Goal: Task Accomplishment & Management: Manage account settings

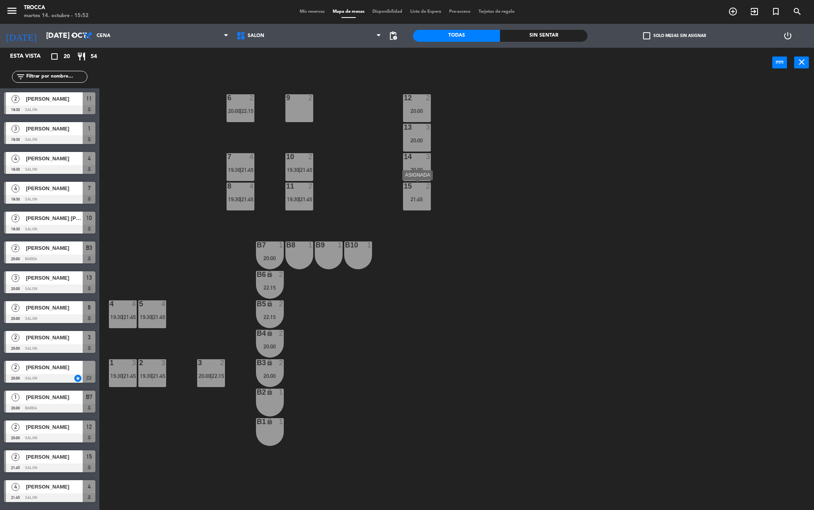
click at [406, 200] on div "15 2 21:45" at bounding box center [417, 197] width 28 height 28
click at [251, 107] on div "6 2 20:00 | 22:15" at bounding box center [241, 108] width 28 height 28
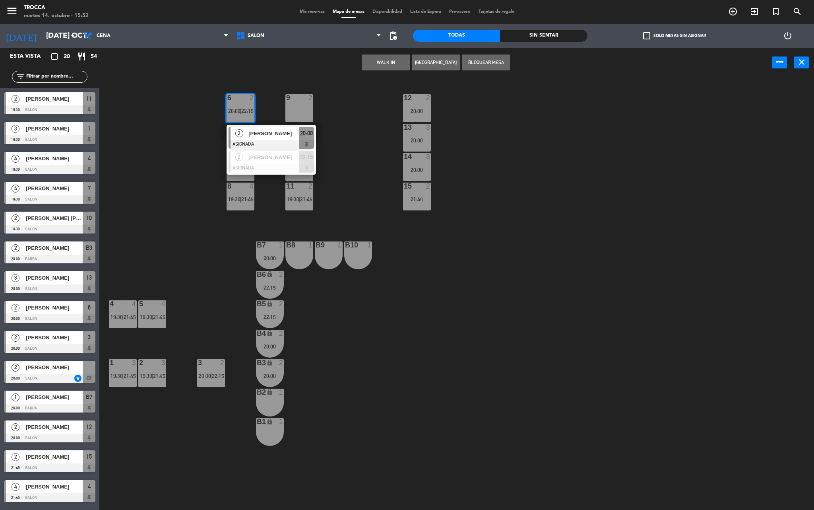
click at [410, 199] on div "21:45" at bounding box center [417, 199] width 28 height 6
click at [360, 64] on button "Cambiar" at bounding box center [361, 62] width 48 height 16
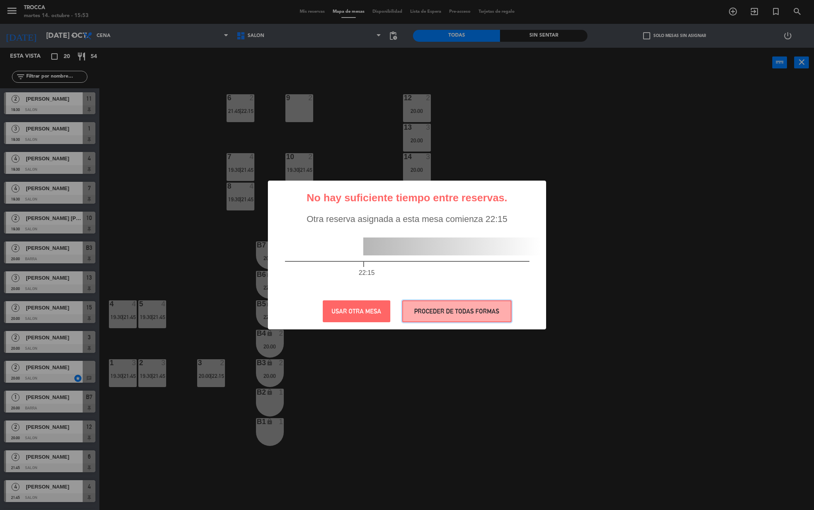
click at [420, 314] on button "PROCEDER DE TODAS FORMAS" at bounding box center [456, 311] width 109 height 22
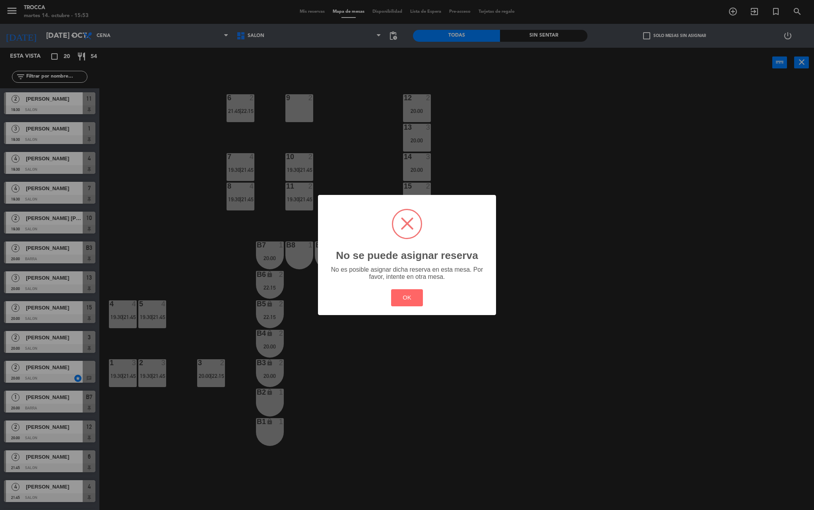
click at [233, 110] on div "? ! i No se puede asignar reserva × No es posible asignar dicha reserva en esta…" at bounding box center [407, 255] width 814 height 510
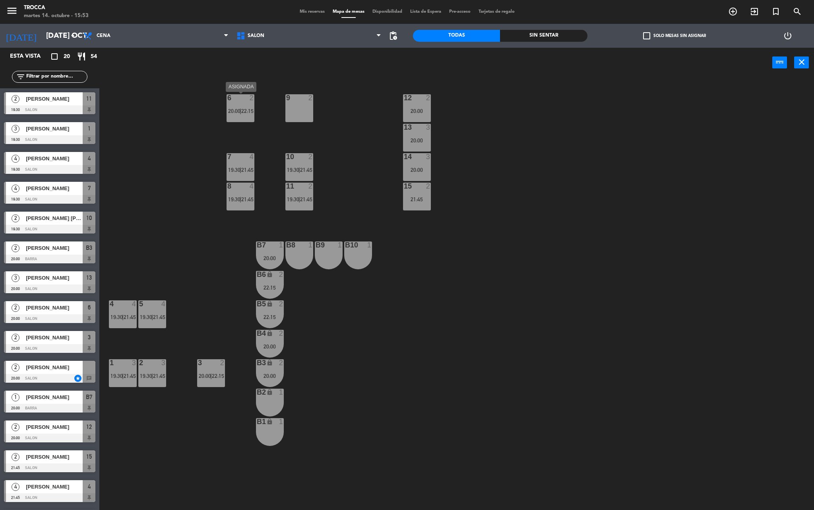
click at [247, 115] on div "6 2 20:00 | 22:15" at bounding box center [241, 108] width 28 height 28
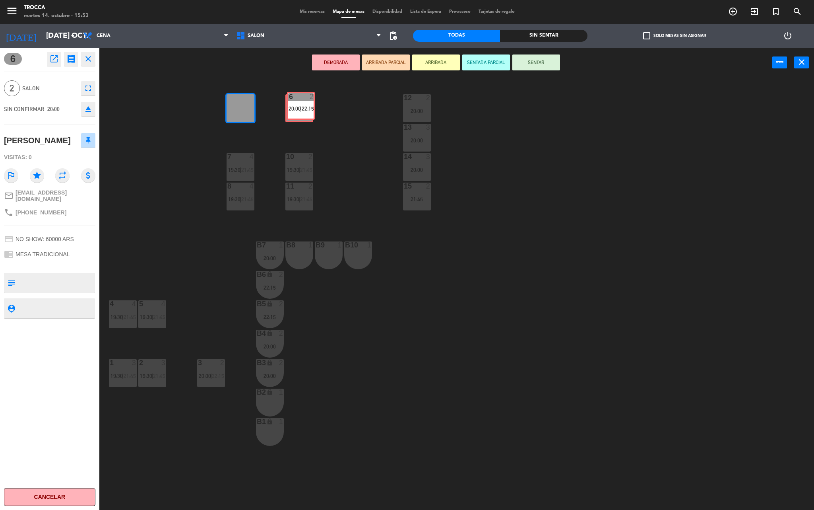
drag, startPoint x: 245, startPoint y: 112, endPoint x: 305, endPoint y: 110, distance: 60.5
click at [289, 113] on div "9 2 20:00 12 2 20:00 6 2 22:15 6 2 22:15 13 3 20:00 7 4 19:30 | 21:45 10 2 19:3…" at bounding box center [460, 296] width 707 height 432
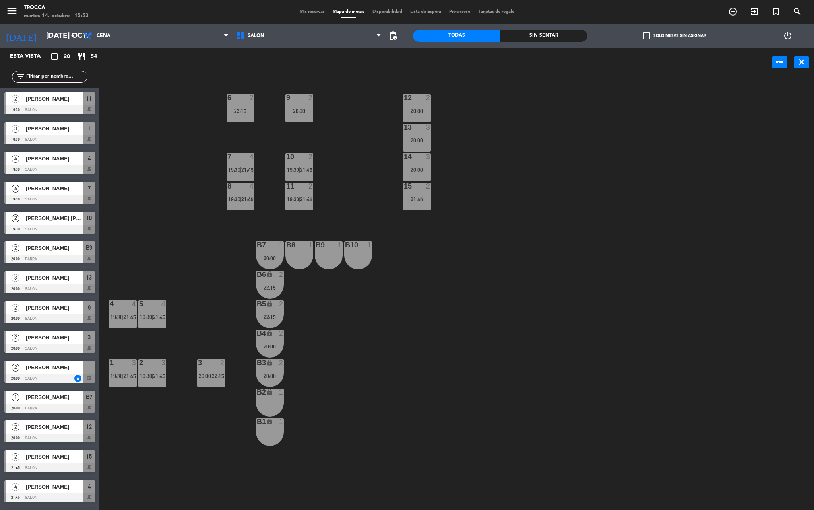
scroll to position [153, 0]
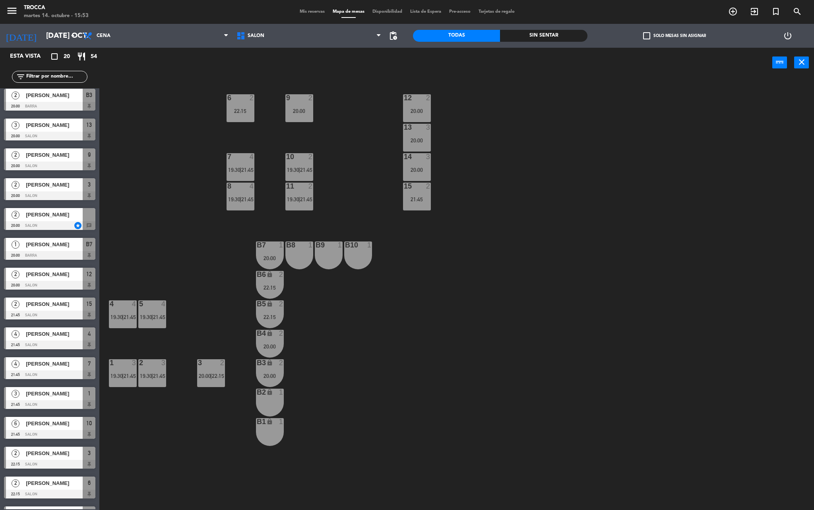
click at [242, 108] on div "22:15" at bounding box center [241, 111] width 28 height 6
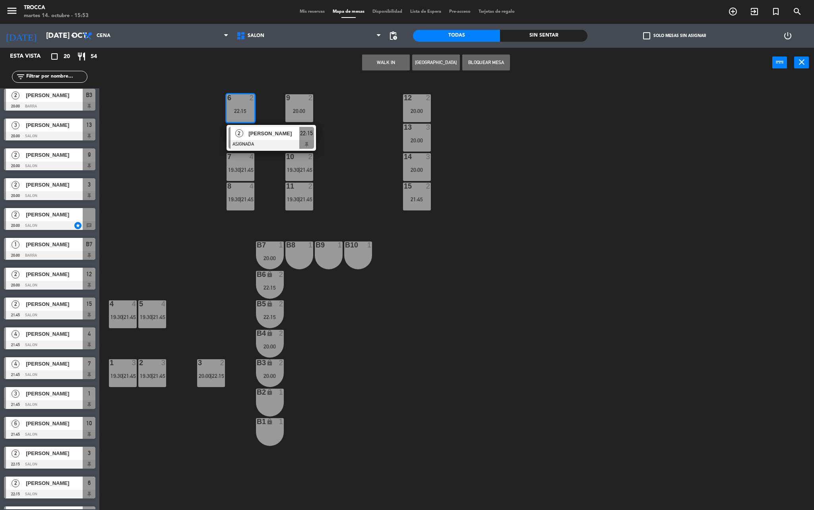
click at [304, 111] on div "20:00" at bounding box center [300, 111] width 28 height 6
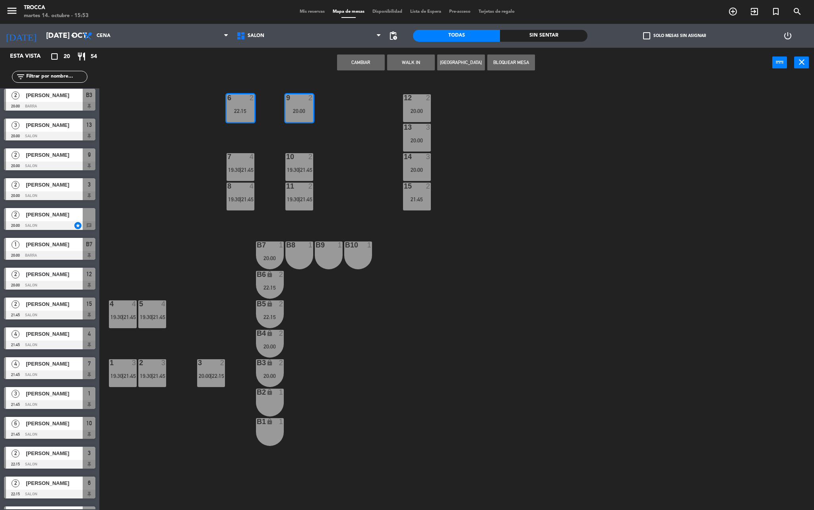
click at [357, 66] on button "Cambiar" at bounding box center [361, 62] width 48 height 16
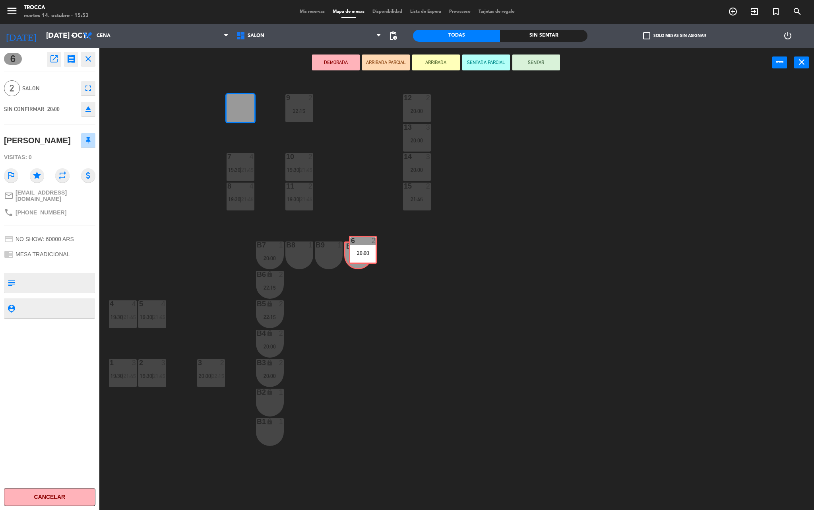
drag, startPoint x: 238, startPoint y: 114, endPoint x: 360, endPoint y: 255, distance: 187.2
drag, startPoint x: 375, startPoint y: 198, endPoint x: 243, endPoint y: 110, distance: 159.5
drag, startPoint x: 417, startPoint y: 191, endPoint x: 240, endPoint y: 105, distance: 196.4
click at [240, 105] on div "9 2 22:15 12 2 20:00 6 2 13 3 20:00 7 4 19:30 | 21:45 10 2 19:30 | 21:45 14 3 2…" at bounding box center [460, 296] width 707 height 432
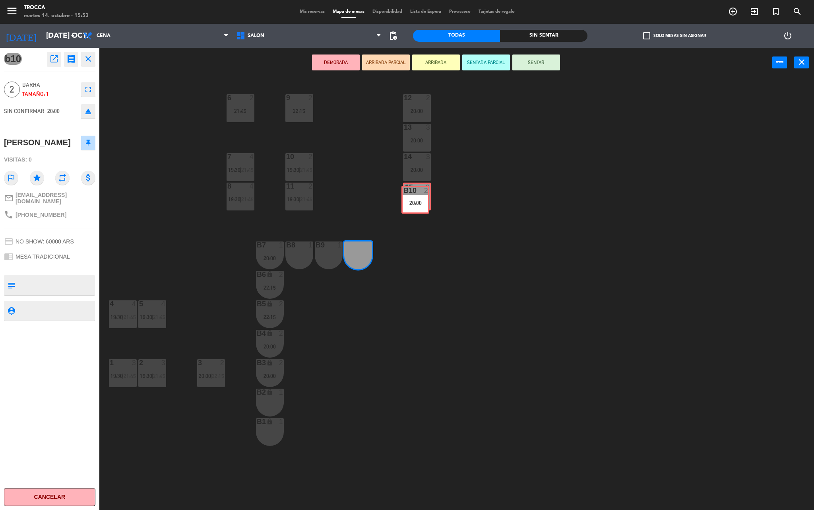
drag, startPoint x: 358, startPoint y: 248, endPoint x: 417, endPoint y: 192, distance: 81.6
click at [416, 192] on div "9 2 22:15 12 2 20:00 6 2 21:45 13 3 20:00 7 4 19:30 | 21:45 10 2 19:30 | 21:45 …" at bounding box center [460, 296] width 707 height 432
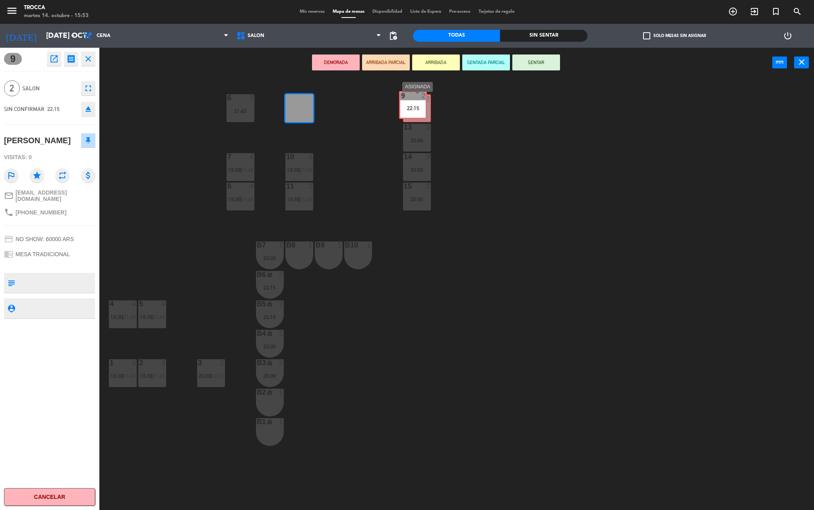
drag, startPoint x: 301, startPoint y: 105, endPoint x: 414, endPoint y: 102, distance: 113.8
click at [414, 102] on div "9 2 22:15 9 2 22:15 12 2 20:00 6 2 21:45 13 3 20:00 7 4 19:30 | 21:45 10 2 19:3…" at bounding box center [460, 296] width 707 height 432
drag, startPoint x: 299, startPoint y: 107, endPoint x: 426, endPoint y: 107, distance: 126.5
click at [426, 107] on div "9 2 22:15 9 2 22:15 12 2 20:00 6 2 21:45 13 3 20:00 7 4 19:30 | 21:45 10 2 19:3…" at bounding box center [460, 296] width 707 height 432
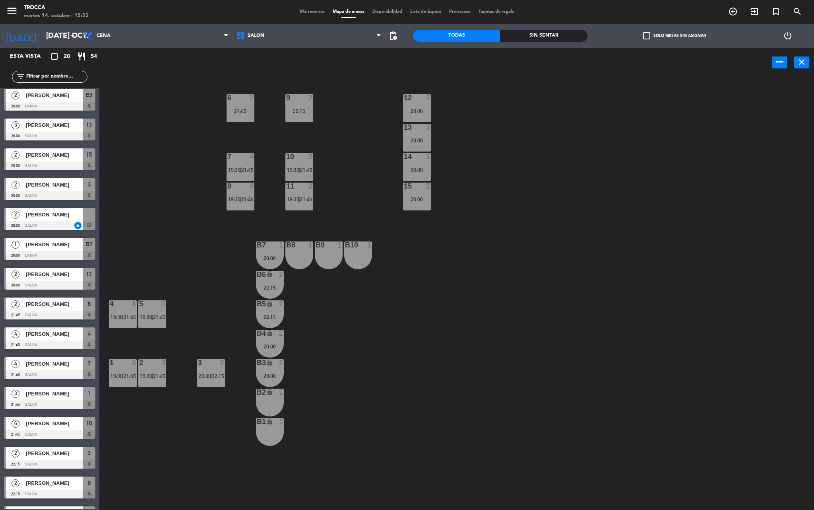
click at [298, 112] on div "22:15" at bounding box center [300, 111] width 28 height 6
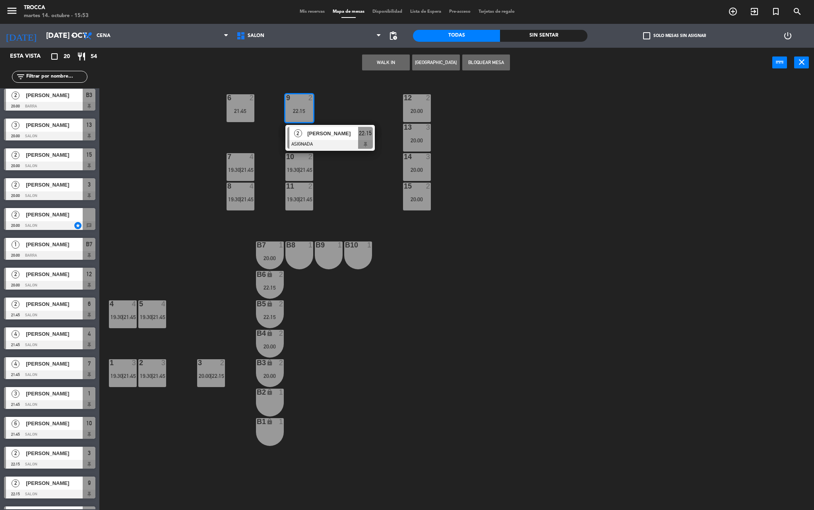
click at [426, 112] on div "20:00" at bounding box center [417, 111] width 28 height 6
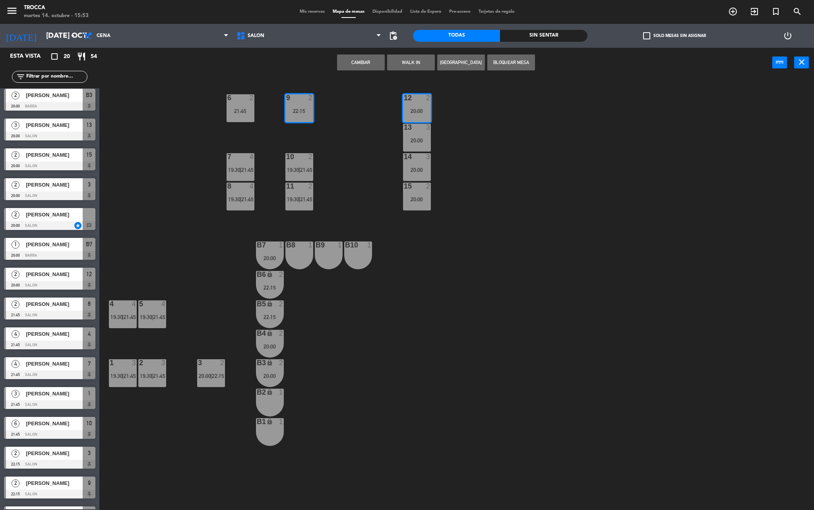
click at [375, 111] on div "9 2 22:15 12 2 20:00 6 2 21:45 13 3 20:00 7 4 19:30 | 21:45 10 2 19:30 | 21:45 …" at bounding box center [460, 296] width 707 height 432
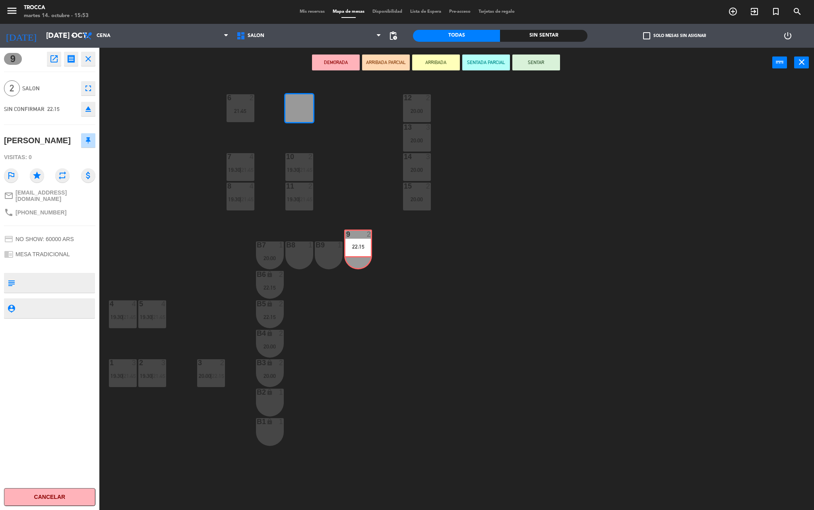
drag, startPoint x: 303, startPoint y: 135, endPoint x: 348, endPoint y: 254, distance: 126.6
click at [348, 254] on div "9 2 22:15 9 2 22:15 12 2 20:00 6 2 21:45 13 3 20:00 7 4 19:30 | 21:45 10 2 19:3…" at bounding box center [460, 296] width 707 height 432
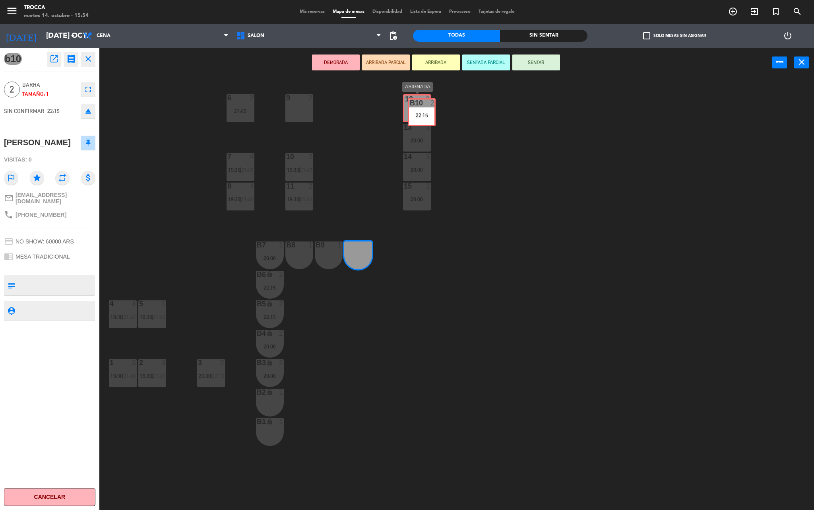
drag, startPoint x: 358, startPoint y: 257, endPoint x: 422, endPoint y: 111, distance: 158.9
click at [422, 111] on div "9 2 12 2 20:00 6 2 21:45 13 3 20:00 7 4 19:30 | 21:45 10 2 19:30 | 21:45 14 3 2…" at bounding box center [460, 296] width 707 height 432
drag, startPoint x: 361, startPoint y: 254, endPoint x: 301, endPoint y: 250, distance: 60.6
click at [301, 250] on div "9 2 12 2 20:00 6 2 21:45 13 3 20:00 7 4 19:30 | 21:45 10 2 19:30 | 21:45 14 3 2…" at bounding box center [460, 296] width 707 height 432
drag, startPoint x: 302, startPoint y: 255, endPoint x: 417, endPoint y: 106, distance: 187.7
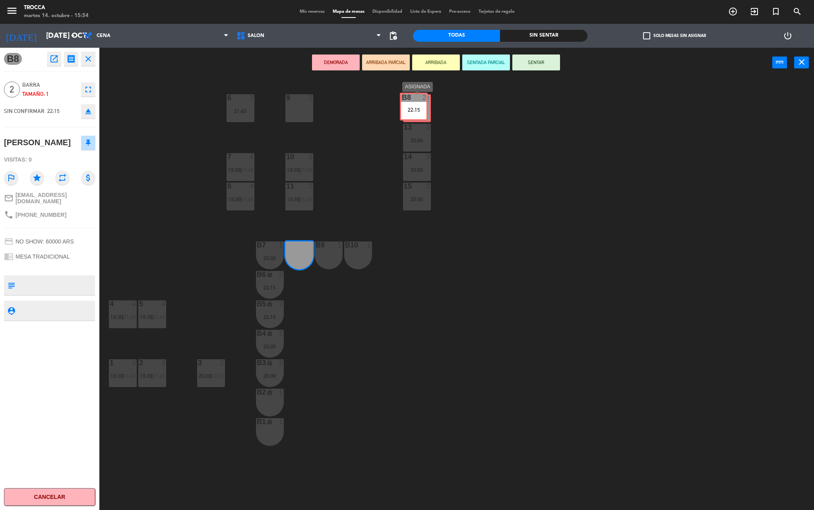
click at [417, 106] on div "9 2 12 2 20:00 6 2 21:45 13 3 20:00 7 4 19:30 | 21:45 10 2 19:30 | 21:45 14 3 2…" at bounding box center [460, 296] width 707 height 432
drag, startPoint x: 302, startPoint y: 250, endPoint x: 421, endPoint y: 101, distance: 190.2
click at [421, 101] on div "9 2 12 2 20:00 6 2 21:45 13 3 20:00 7 4 19:30 | 21:45 10 2 19:30 | 21:45 14 3 2…" at bounding box center [460, 296] width 707 height 432
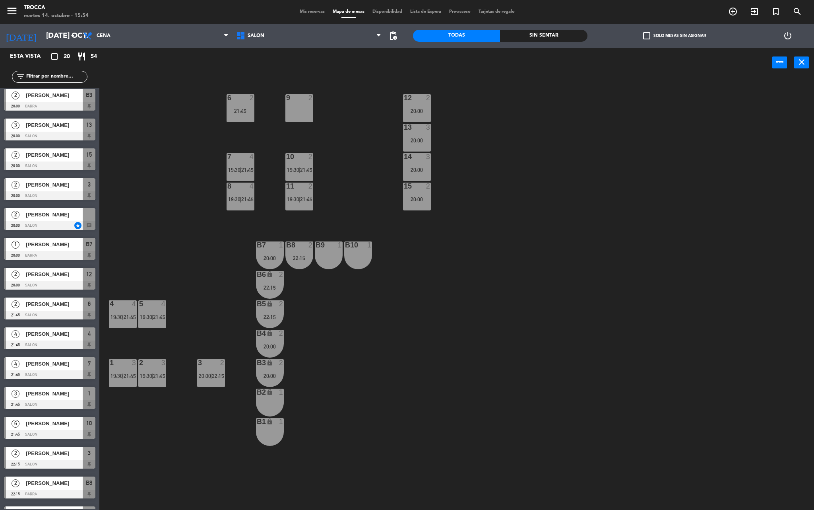
click at [300, 254] on div "B8 2 22:15" at bounding box center [300, 255] width 28 height 28
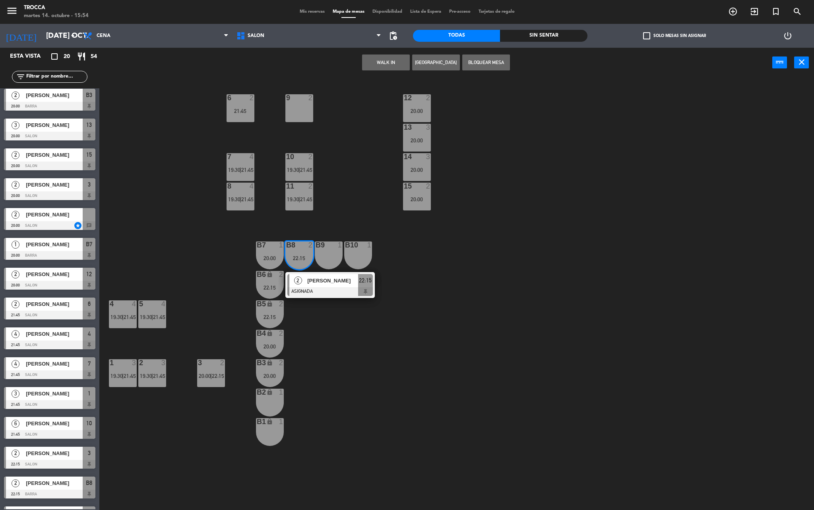
click at [314, 12] on span "Mis reservas" at bounding box center [312, 12] width 33 height 4
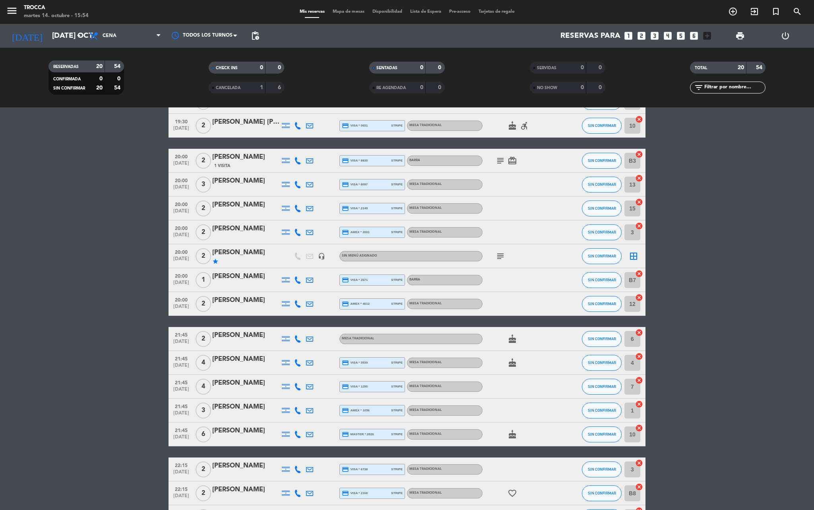
scroll to position [185, 0]
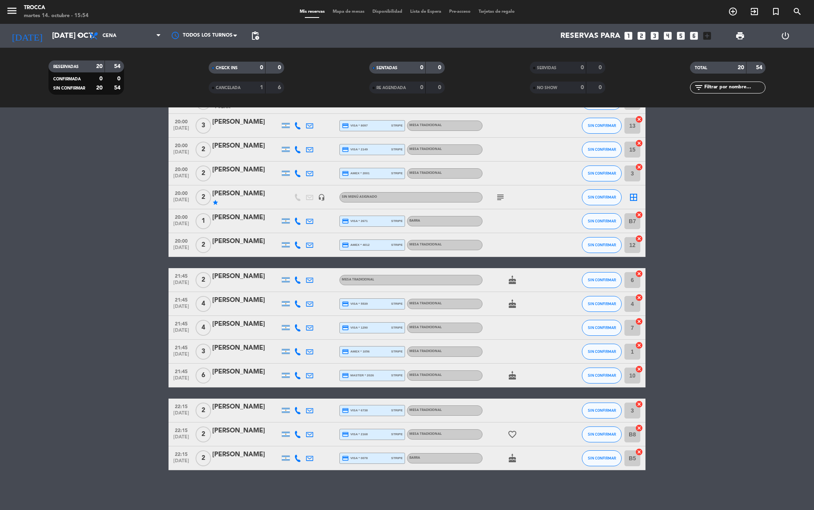
click at [641, 426] on icon "cancel" at bounding box center [640, 428] width 8 height 8
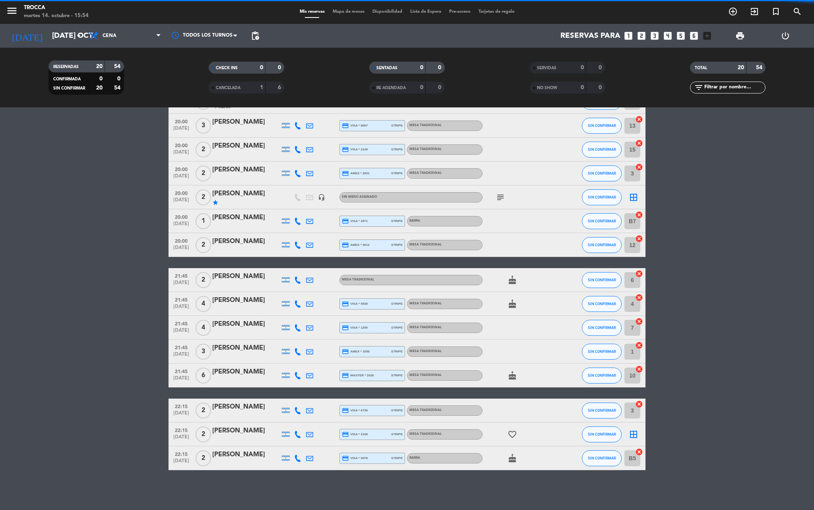
click at [344, 12] on span "Mapa de mesas" at bounding box center [349, 12] width 40 height 4
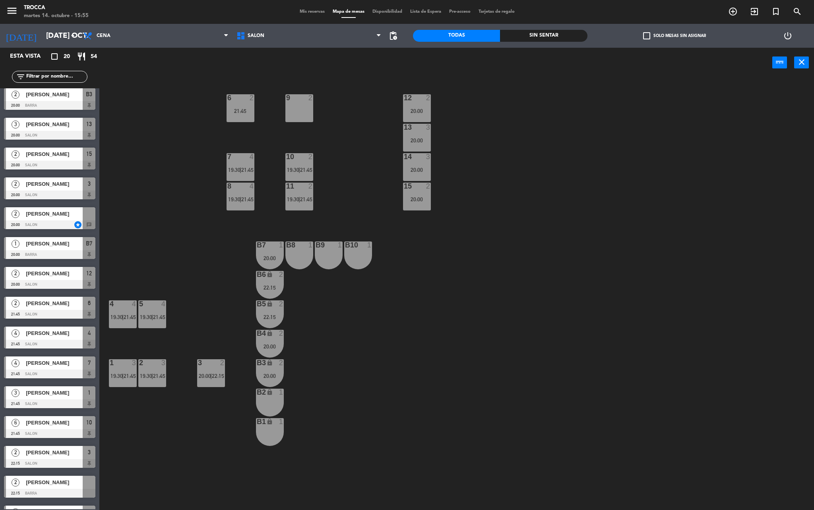
scroll to position [176, 0]
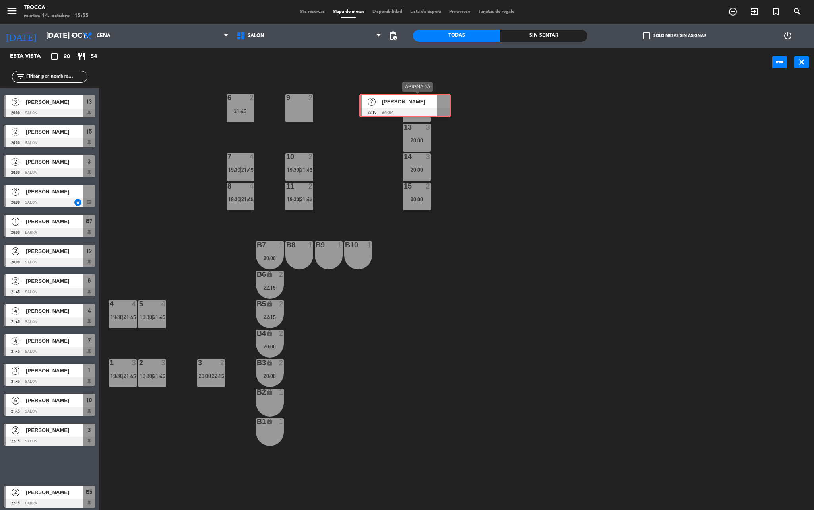
drag, startPoint x: 47, startPoint y: 465, endPoint x: 407, endPoint y: 106, distance: 509.0
click at [407, 106] on div "Esta vista crop_square 20 restaurant 54 filter_list 2 [PERSON_NAME] 19:30 SALON…" at bounding box center [407, 280] width 814 height 465
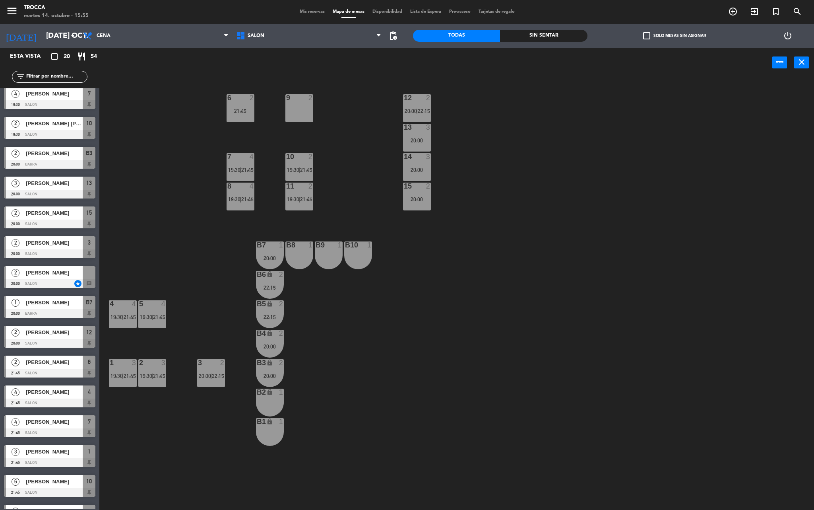
scroll to position [0, 0]
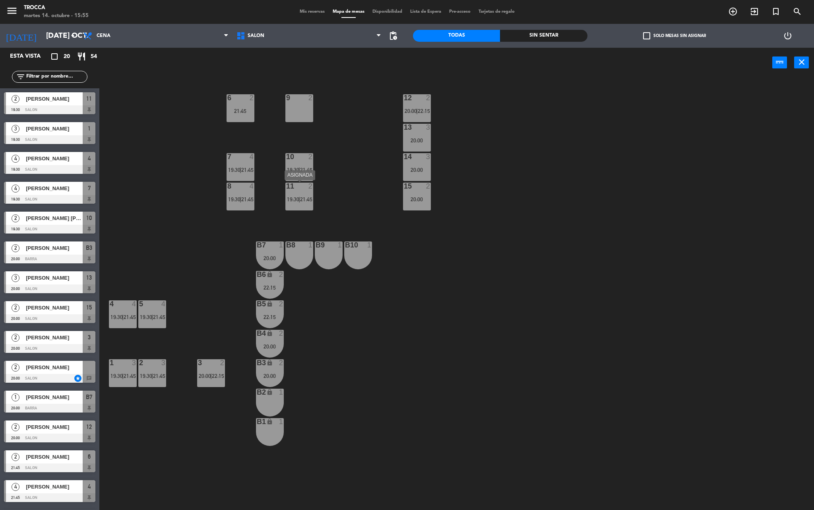
click at [300, 200] on span "|" at bounding box center [300, 199] width 2 height 6
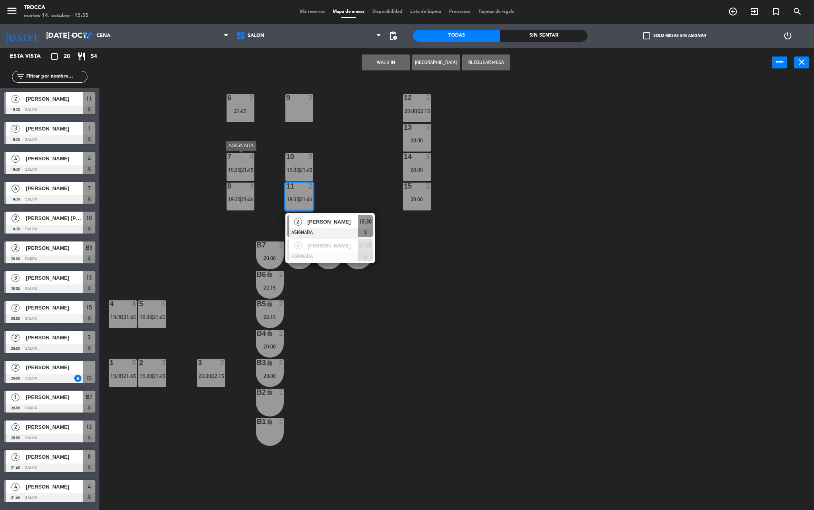
click at [239, 172] on span "19:30" at bounding box center [234, 170] width 12 height 6
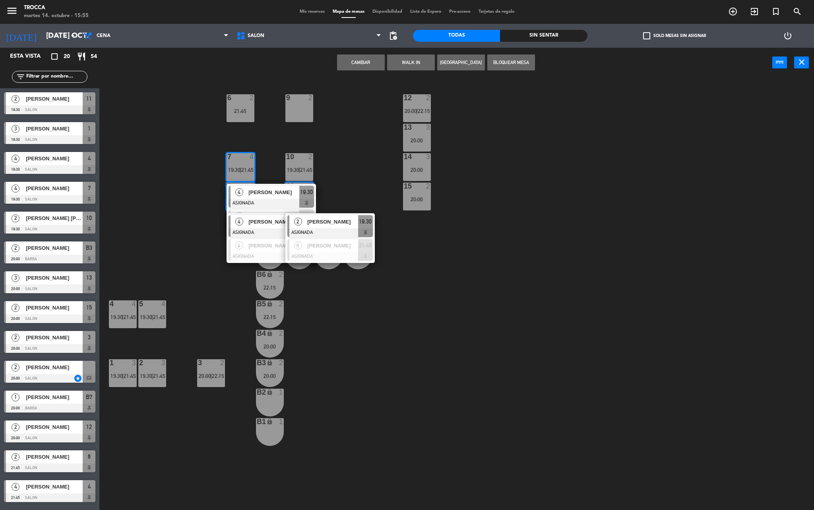
click at [387, 178] on div "9 2 12 2 20:00 | 22:15 6 2 21:45 13 3 20:00 7 4 19:30 | 21:45 4 [PERSON_NAME] A…" at bounding box center [460, 296] width 707 height 432
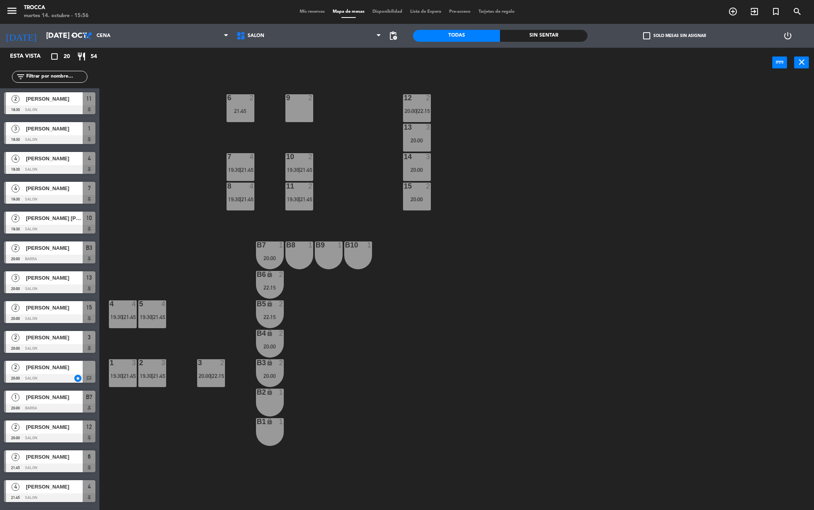
click at [302, 169] on span "21:45" at bounding box center [306, 170] width 12 height 6
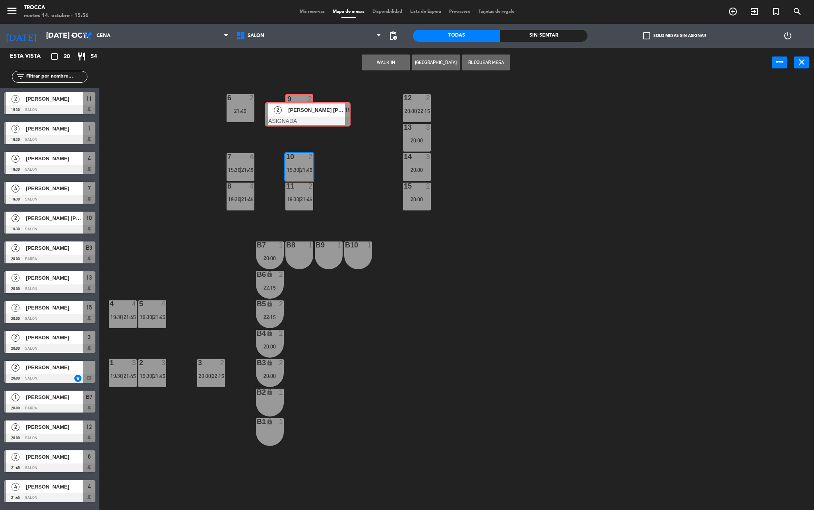
drag, startPoint x: 320, startPoint y: 196, endPoint x: 297, endPoint y: 113, distance: 86.4
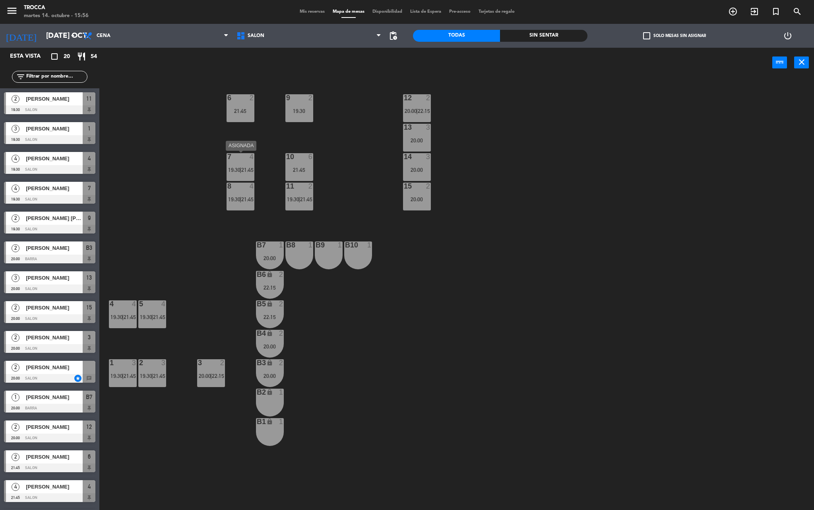
click at [243, 167] on span "21:45" at bounding box center [247, 170] width 12 height 6
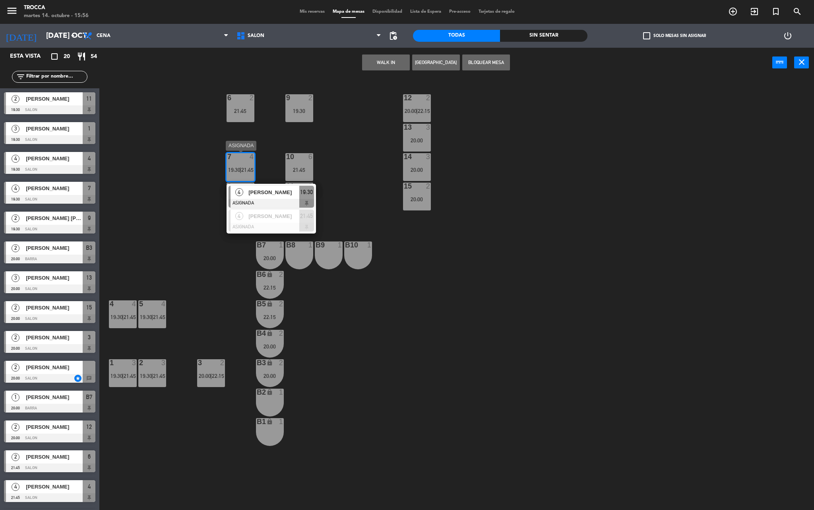
click at [344, 187] on div "9 2 19:30 12 2 20:00 | 22:15 6 2 21:45 13 3 20:00 7 4 19:30 | 21:45 4 [PERSON_N…" at bounding box center [460, 296] width 707 height 432
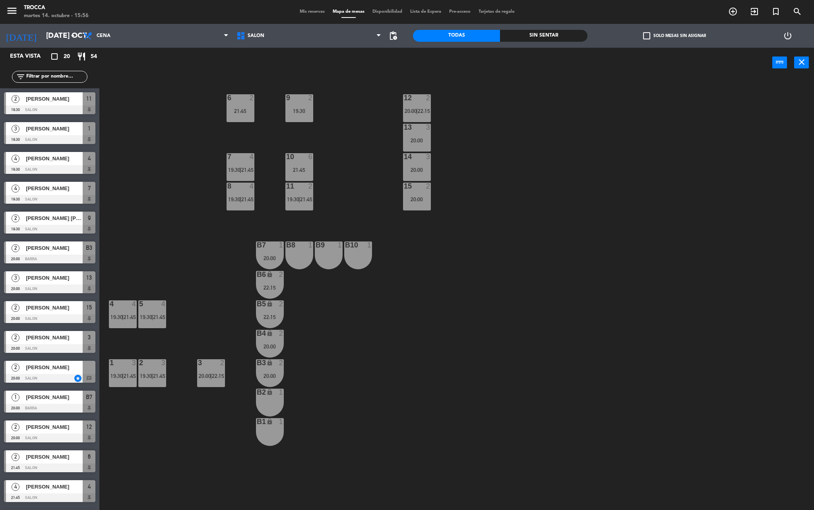
click at [309, 200] on span "21:45" at bounding box center [306, 199] width 12 height 6
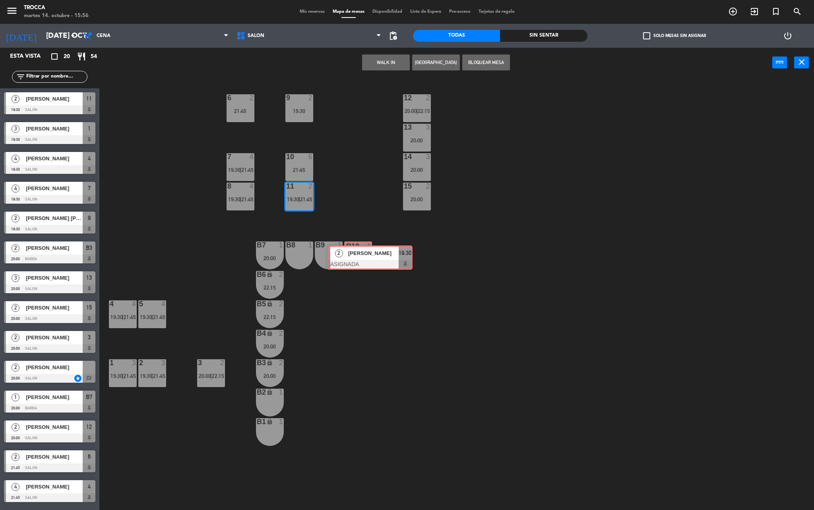
drag, startPoint x: 315, startPoint y: 231, endPoint x: 355, endPoint y: 270, distance: 56.2
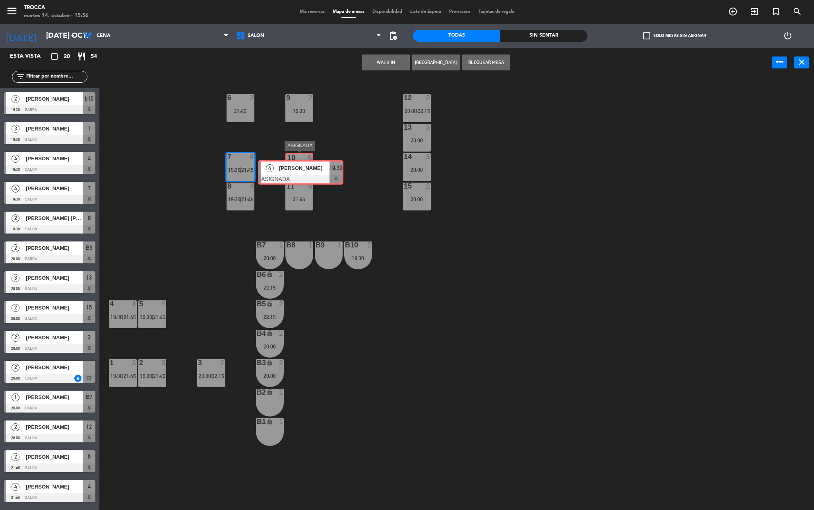
drag, startPoint x: 267, startPoint y: 193, endPoint x: 297, endPoint y: 168, distance: 38.9
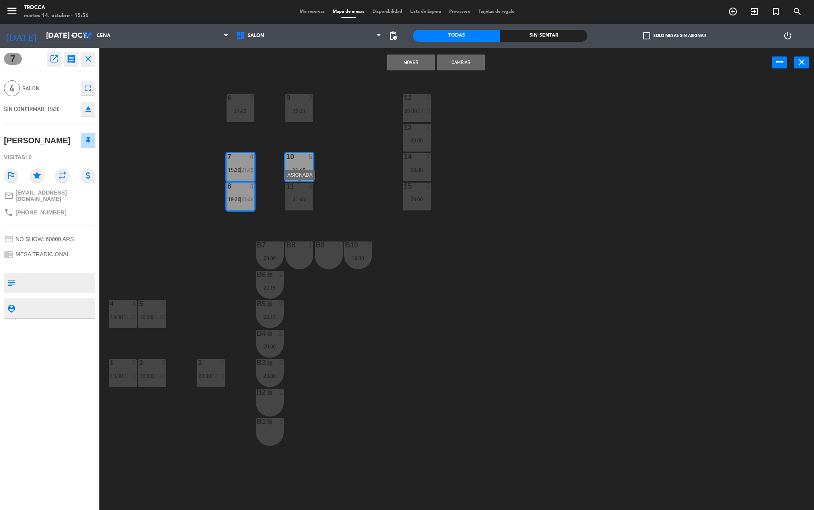
click at [301, 206] on div "11 6 21:45" at bounding box center [300, 197] width 28 height 28
click at [414, 64] on button "Mover y Unir" at bounding box center [411, 62] width 48 height 16
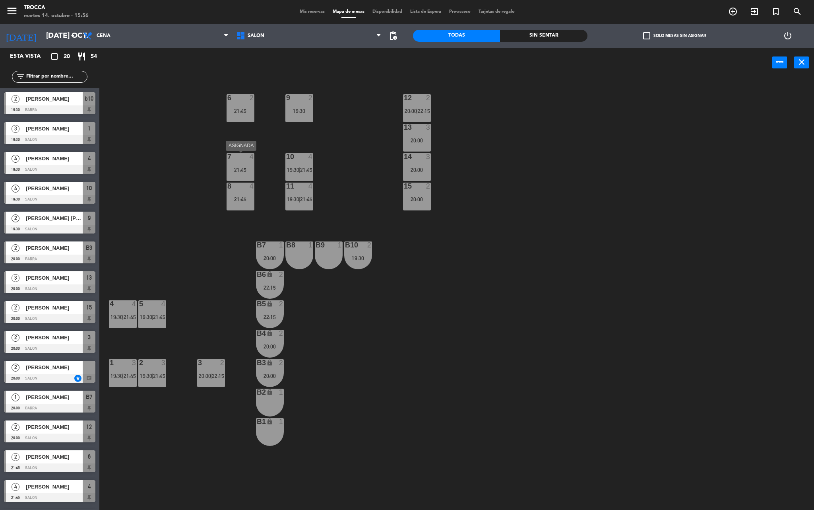
click at [248, 169] on div "21:45" at bounding box center [241, 170] width 28 height 6
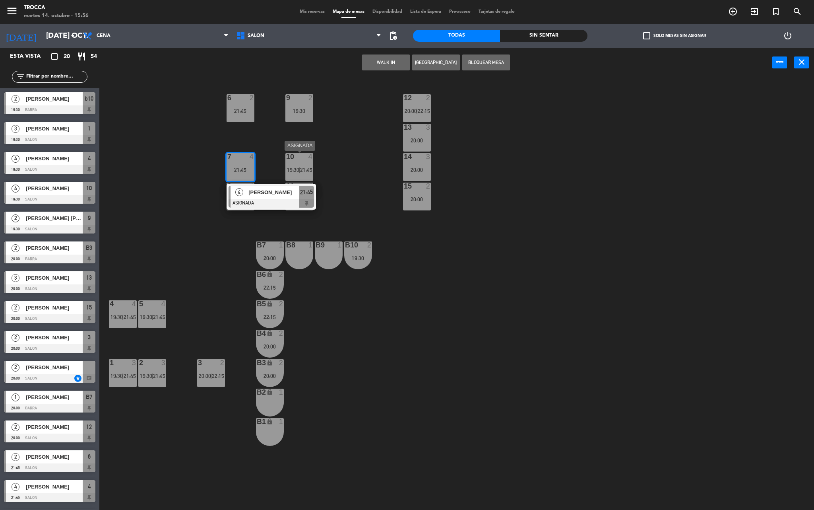
click at [309, 171] on span "21:45" at bounding box center [306, 170] width 12 height 6
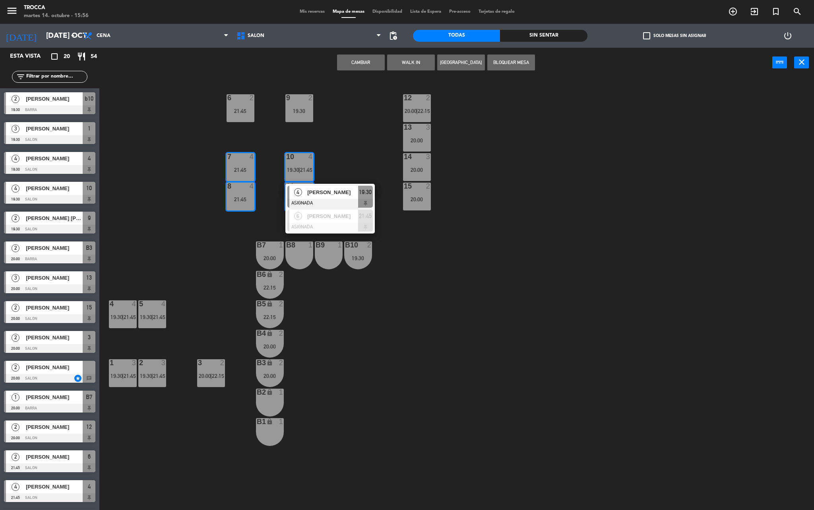
click at [344, 163] on div "9 2 19:30 12 2 20:00 | 22:15 6 2 21:45 13 3 20:00 7 4 21:45 10 4 19:30 | 21:45 …" at bounding box center [460, 296] width 707 height 432
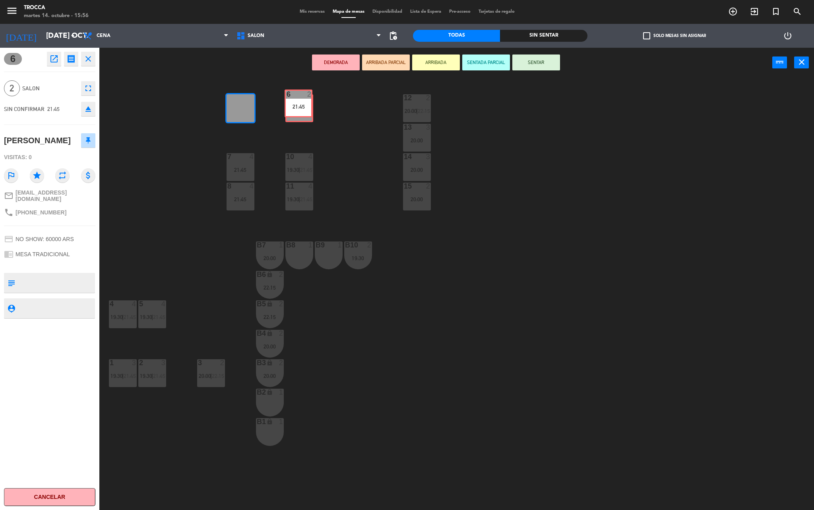
drag, startPoint x: 234, startPoint y: 108, endPoint x: 292, endPoint y: 103, distance: 58.3
click at [292, 103] on div "9 2 19:30 12 2 20:00 | 22:15 6 2 21:45 6 2 21:45 13 3 20:00 7 4 21:45 10 4 19:3…" at bounding box center [460, 296] width 707 height 432
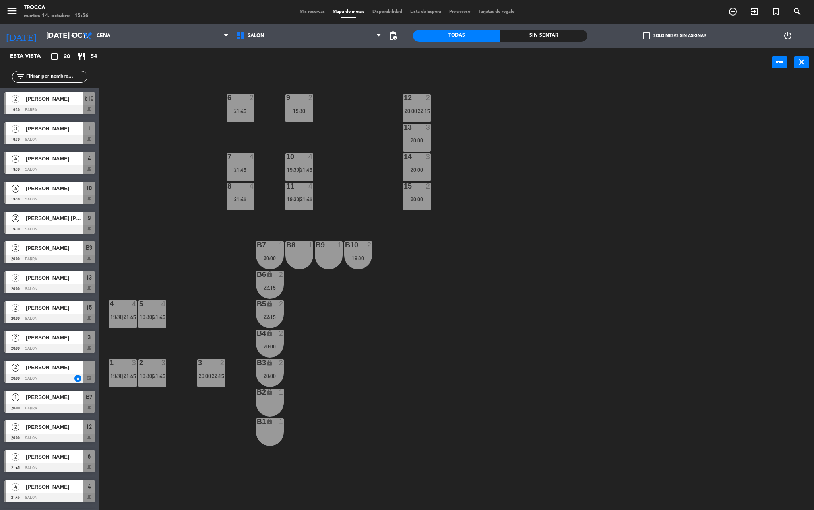
click at [246, 112] on div "21:45" at bounding box center [241, 111] width 28 height 6
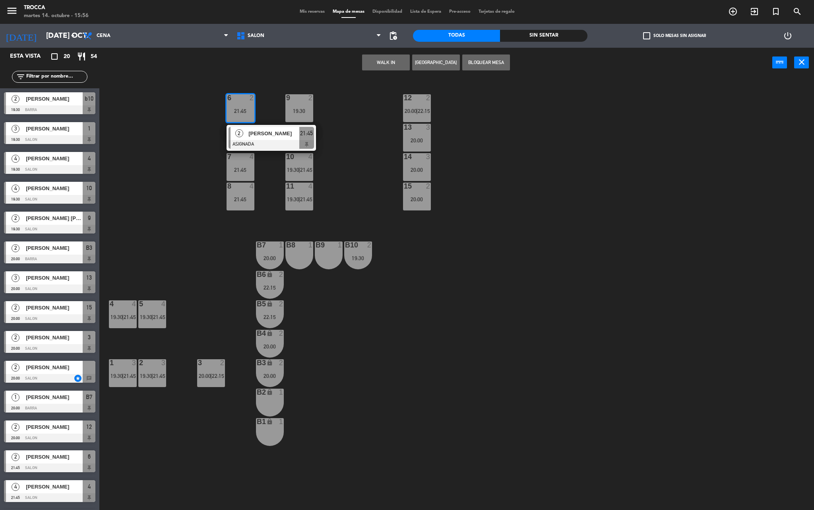
click at [300, 101] on div at bounding box center [299, 97] width 13 height 7
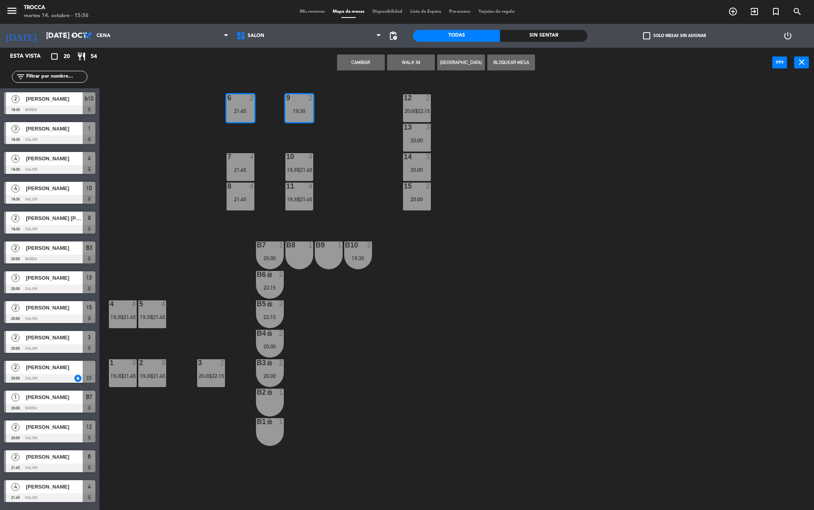
click at [336, 100] on div "9 2 19:30 12 2 20:00 | 22:15 6 2 21:45 13 3 20:00 7 4 21:45 10 4 19:30 | 21:45 …" at bounding box center [460, 296] width 707 height 432
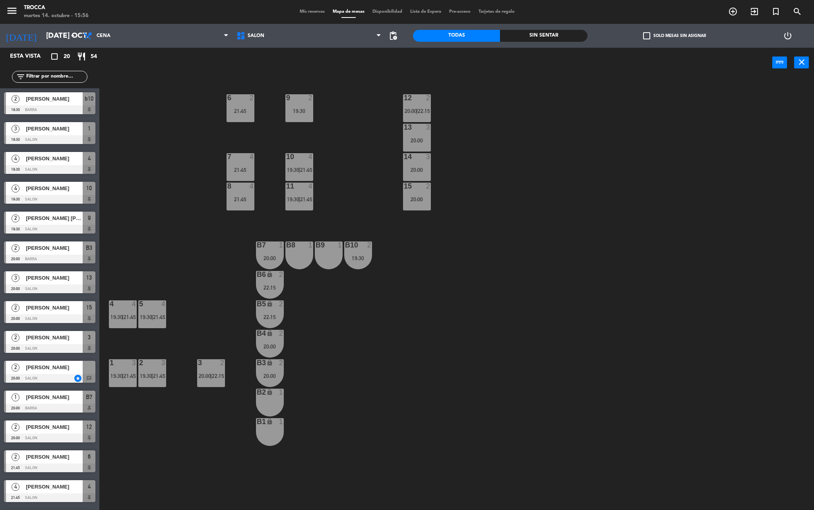
click at [245, 115] on div "6 2 21:45" at bounding box center [241, 108] width 28 height 28
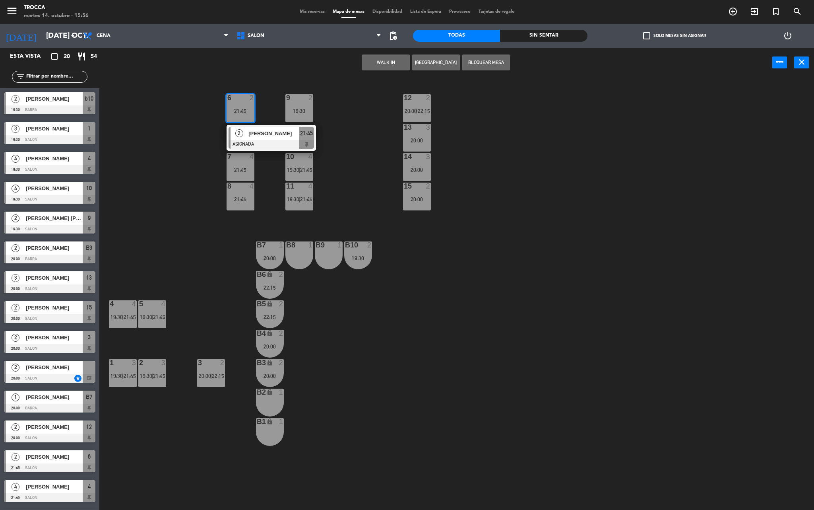
click at [335, 132] on div "9 2 19:30 12 2 20:00 | 22:15 6 2 21:45 2 [PERSON_NAME] ASIGNADA 21:45 13 3 20:0…" at bounding box center [460, 296] width 707 height 432
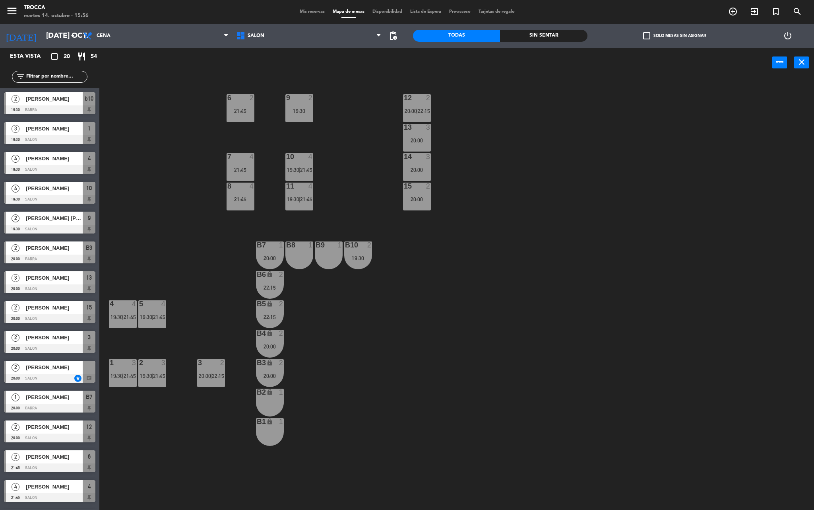
click at [366, 243] on div "2" at bounding box center [371, 244] width 13 height 7
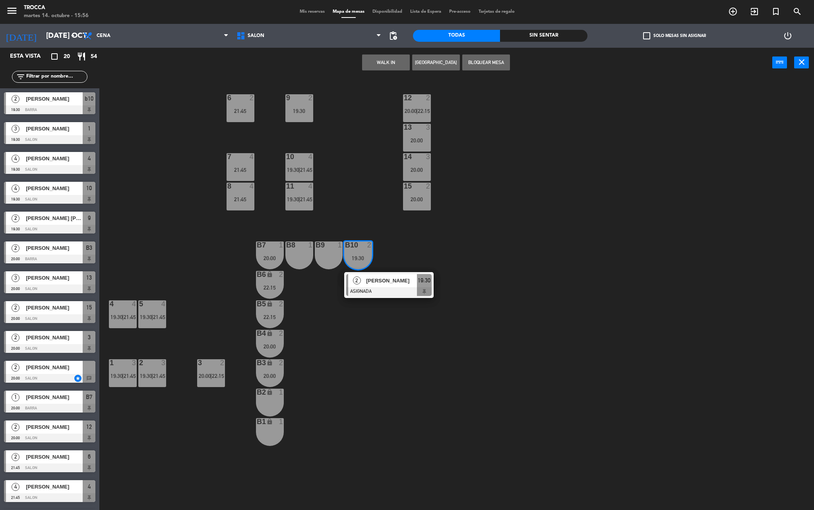
click at [354, 205] on div "9 2 19:30 12 2 20:00 | 22:15 6 2 21:45 13 3 20:00 7 4 21:45 10 4 19:30 | 21:45 …" at bounding box center [460, 296] width 707 height 432
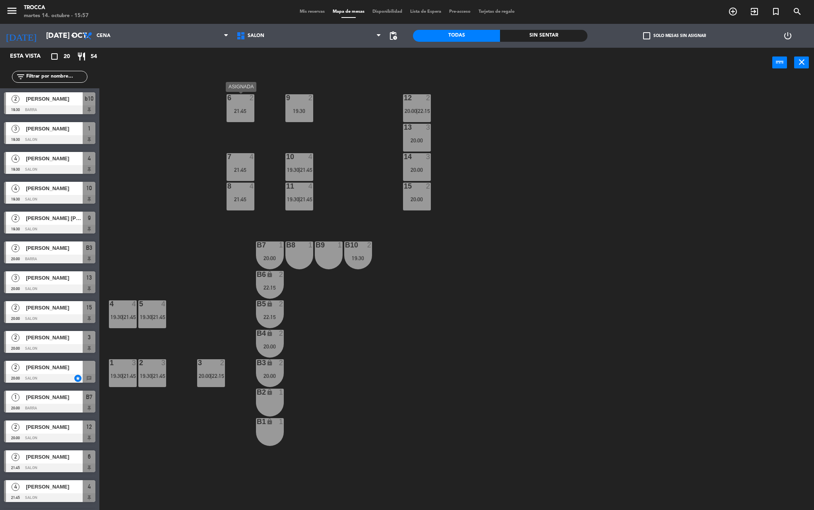
click at [239, 111] on div "21:45" at bounding box center [241, 111] width 28 height 6
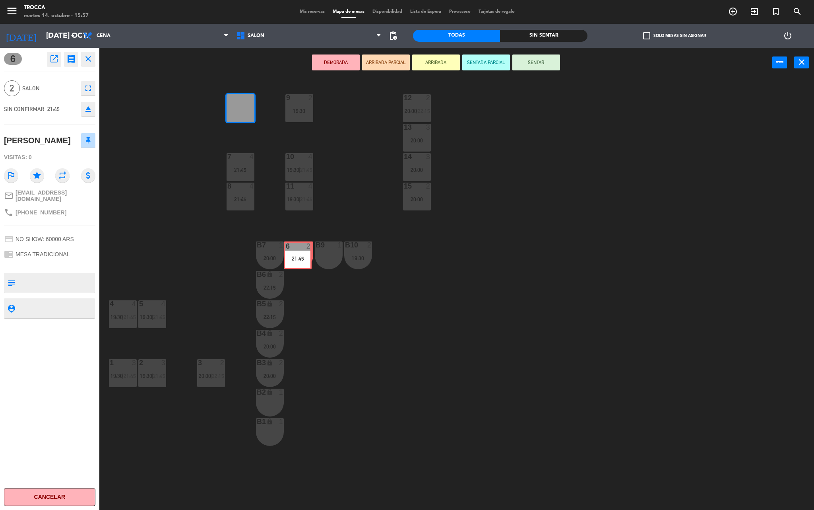
drag, startPoint x: 241, startPoint y: 106, endPoint x: 298, endPoint y: 253, distance: 157.9
click at [298, 253] on div "9 2 19:30 12 2 20:00 | 22:15 6 2 21:45 6 2 21:45 13 3 20:00 7 4 21:45 10 4 19:3…" at bounding box center [460, 296] width 707 height 432
drag, startPoint x: 299, startPoint y: 252, endPoint x: 301, endPoint y: 104, distance: 147.9
click at [301, 104] on div "9 2 19:30 12 2 20:00 | 22:15 6 2 13 3 20:00 7 4 21:45 10 4 19:30 | 21:45 14 3 2…" at bounding box center [460, 296] width 707 height 432
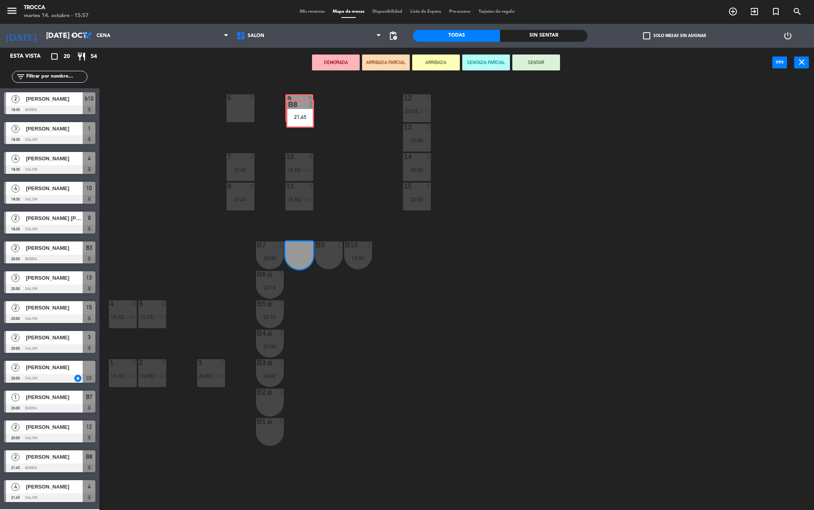
drag, startPoint x: 298, startPoint y: 251, endPoint x: 299, endPoint y: 109, distance: 141.6
click at [299, 109] on div "9 2 19:30 12 2 20:00 | 22:15 6 2 13 3 20:00 7 4 21:45 10 4 19:30 | 21:45 14 3 2…" at bounding box center [460, 296] width 707 height 432
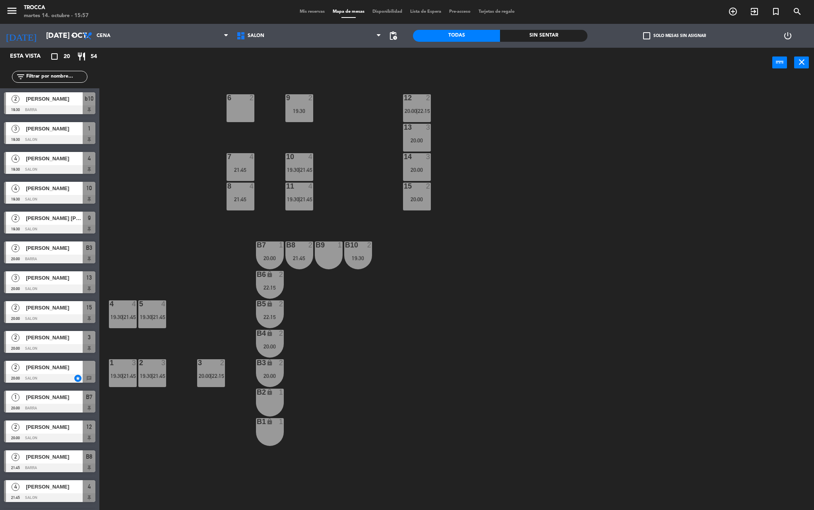
click at [296, 253] on div "B8 2 21:45" at bounding box center [300, 255] width 28 height 28
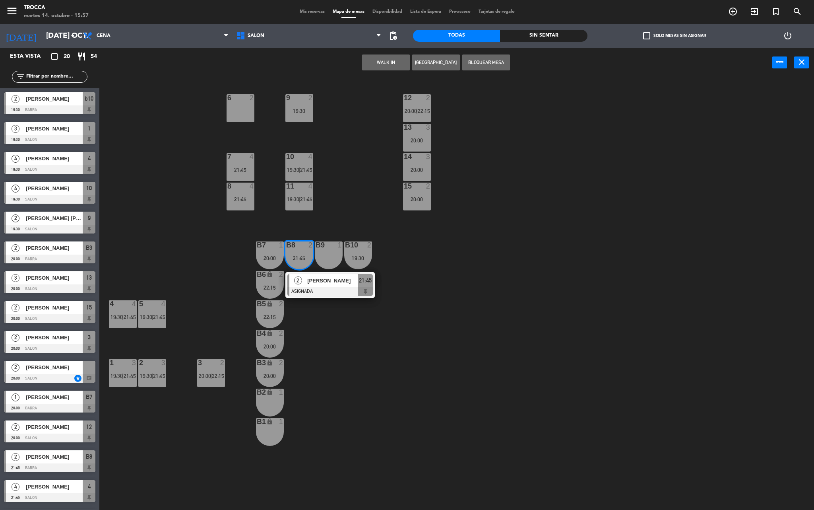
click at [293, 114] on div "19:30" at bounding box center [300, 111] width 28 height 6
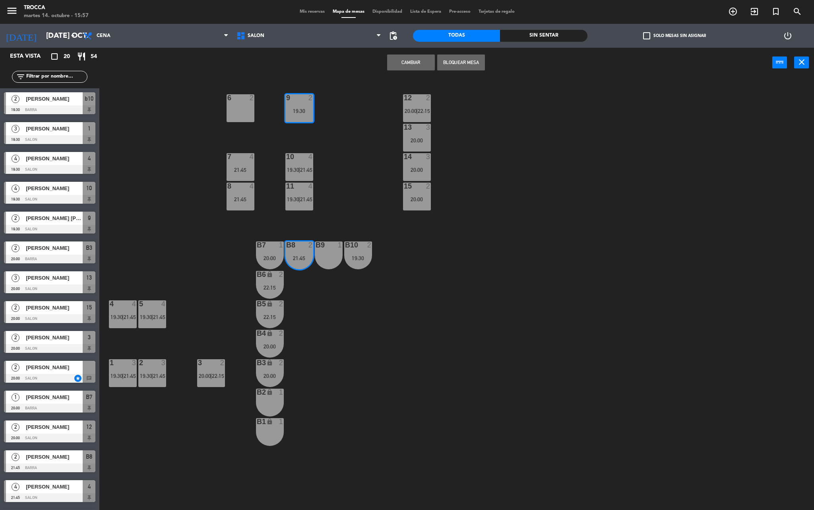
click at [342, 204] on div "9 2 19:30 12 2 20:00 | 22:15 6 2 13 3 20:00 7 4 21:45 10 4 19:30 | 21:45 14 3 2…" at bounding box center [460, 296] width 707 height 432
click at [301, 253] on div "B8 2 21:45" at bounding box center [300, 255] width 28 height 28
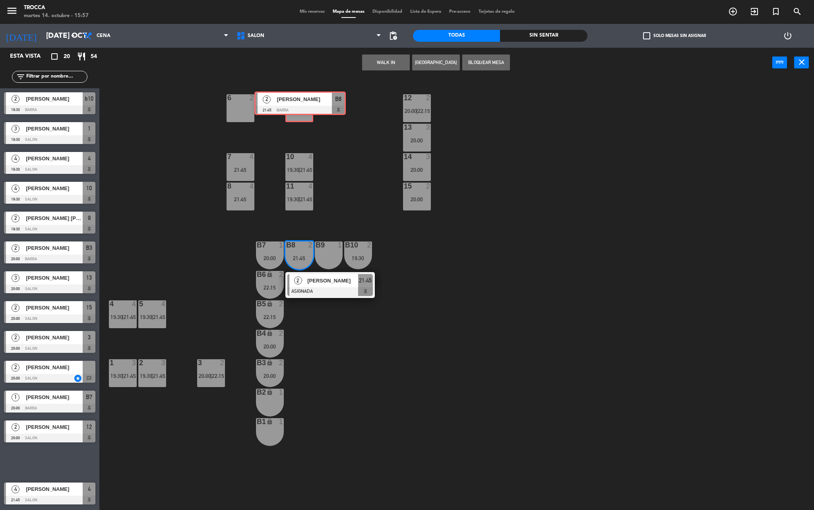
drag, startPoint x: 43, startPoint y: 461, endPoint x: 294, endPoint y: 103, distance: 438.0
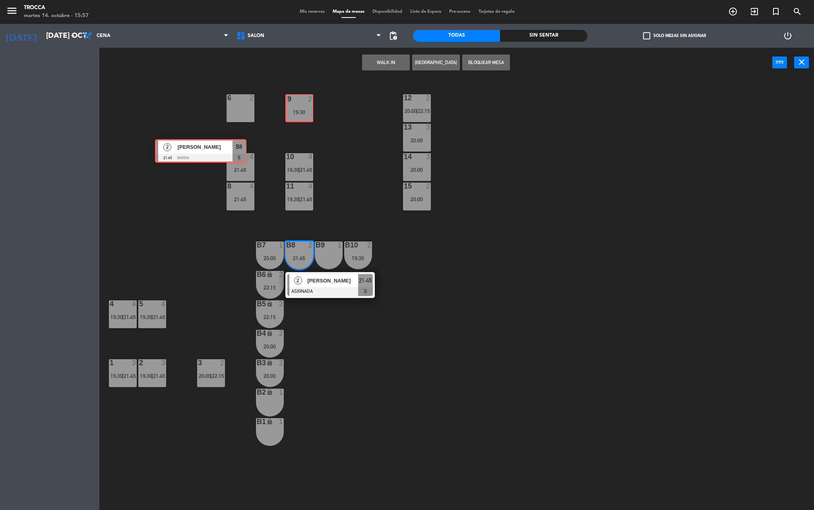
click at [294, 103] on div "Esta vista crop_square 20 restaurant 54 filter_list 2 [PERSON_NAME] 19:30 BARRA…" at bounding box center [407, 280] width 814 height 465
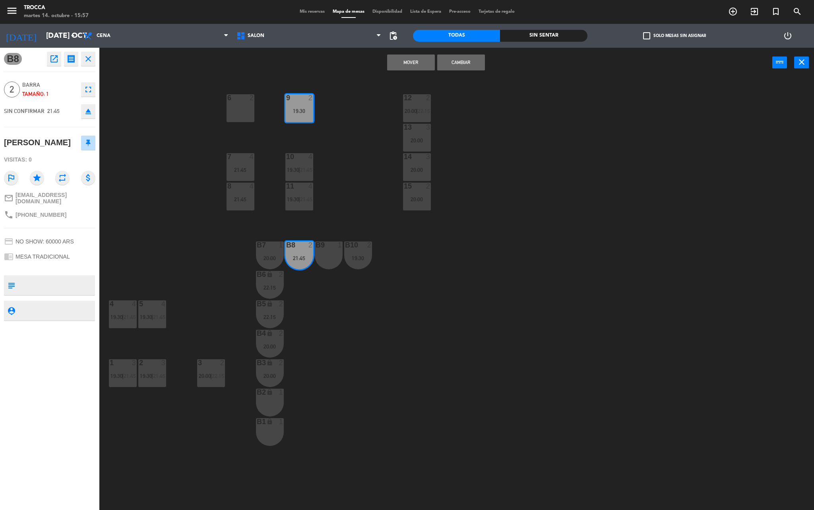
click at [426, 59] on button "Mover" at bounding box center [411, 62] width 48 height 16
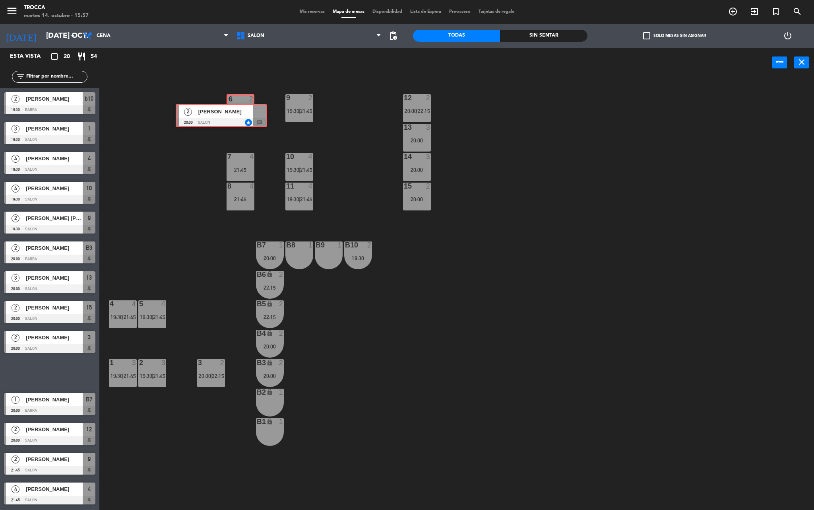
drag, startPoint x: 59, startPoint y: 365, endPoint x: 240, endPoint y: 106, distance: 316.4
click at [240, 106] on div "Esta vista crop_square 20 restaurant 54 filter_list 2 [PERSON_NAME] 19:30 BARRA…" at bounding box center [407, 280] width 814 height 465
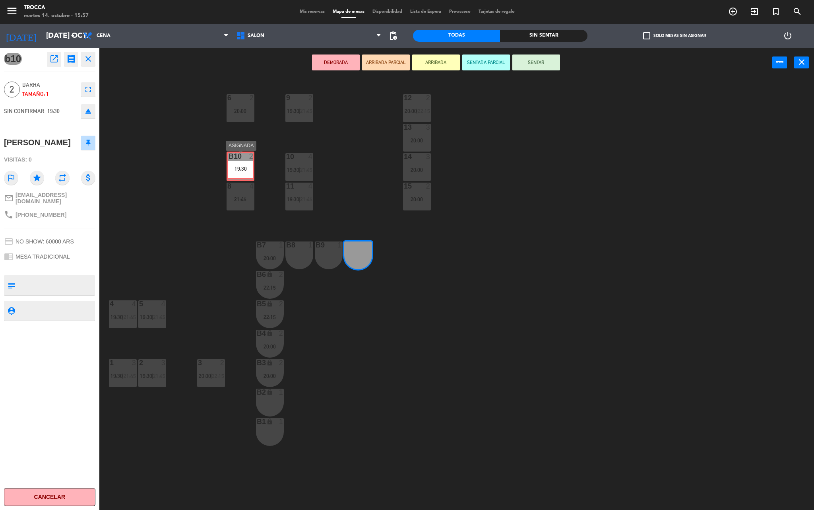
drag, startPoint x: 367, startPoint y: 257, endPoint x: 247, endPoint y: 165, distance: 150.8
click at [247, 165] on div "9 2 19:30 | 21:45 12 2 20:00 | 22:15 6 2 20:00 13 3 20:00 7 4 21:45 10 4 19:30 …" at bounding box center [460, 296] width 707 height 432
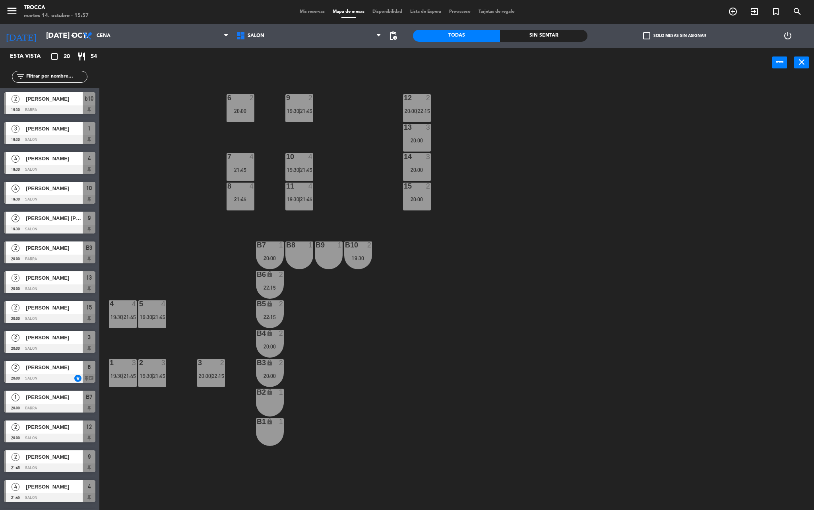
click at [361, 249] on div "b10 2" at bounding box center [358, 245] width 28 height 8
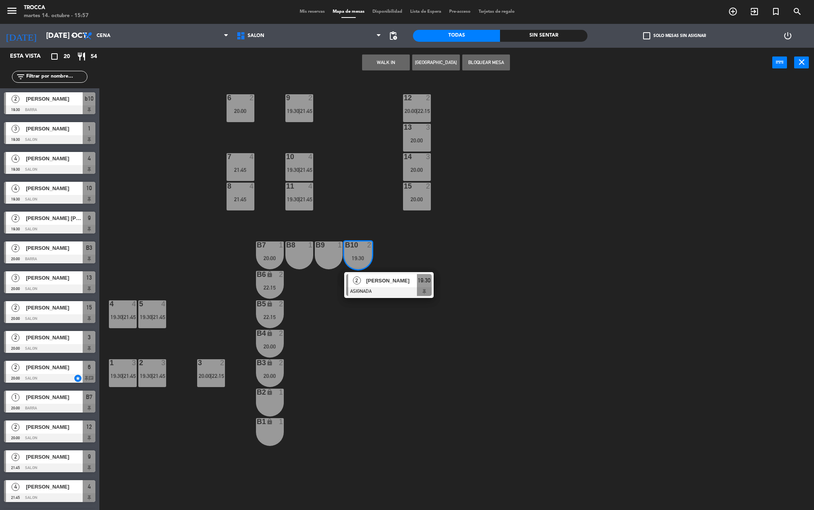
click at [429, 346] on div "9 2 19:30 | 21:45 12 2 20:00 | 22:15 6 2 20:00 13 3 20:00 7 4 21:45 10 4 19:30 …" at bounding box center [460, 296] width 707 height 432
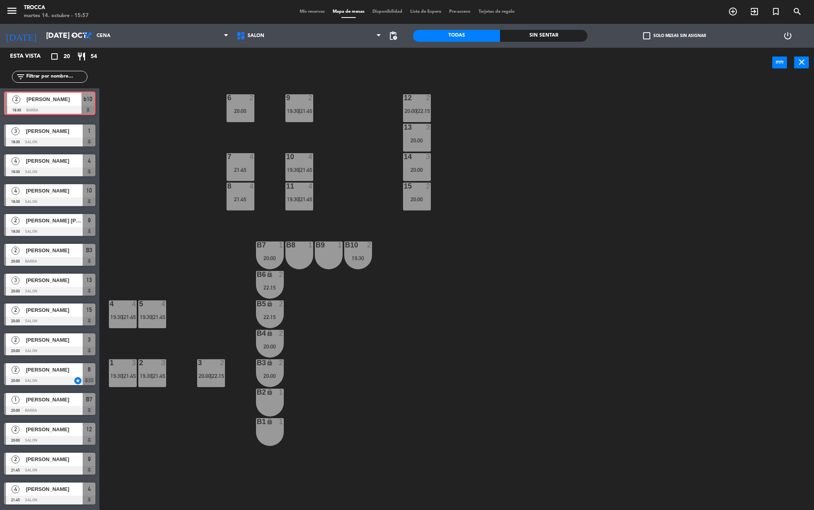
click at [41, 101] on div "2 [PERSON_NAME] 19:30 BARRA b10 2 [PERSON_NAME] 19:30 BARRA b10" at bounding box center [49, 104] width 99 height 32
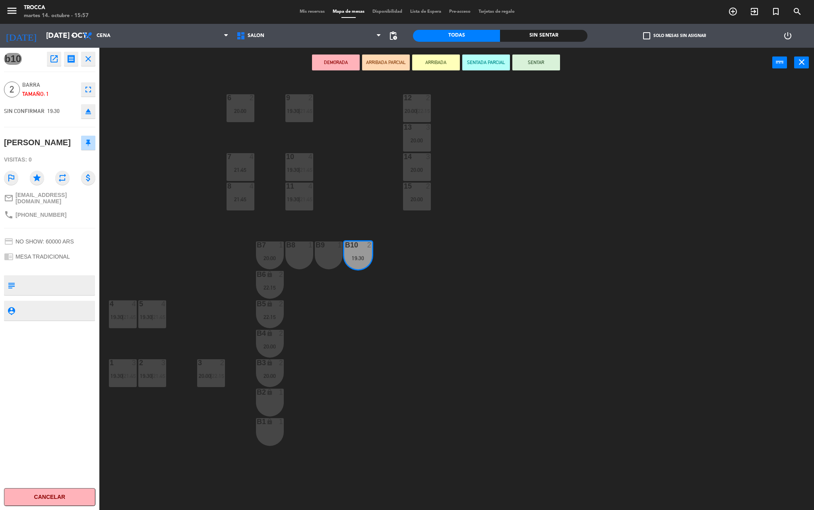
click at [122, 91] on div "9 2 19:30 | 21:45 12 2 20:00 | 22:15 6 2 20:00 13 3 20:00 7 4 21:45 10 4 19:30 …" at bounding box center [460, 296] width 707 height 432
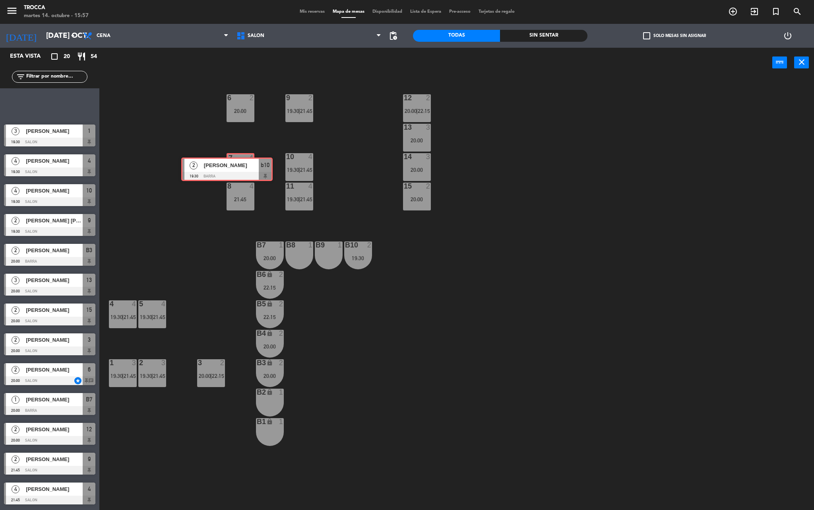
drag, startPoint x: 64, startPoint y: 99, endPoint x: 242, endPoint y: 165, distance: 189.0
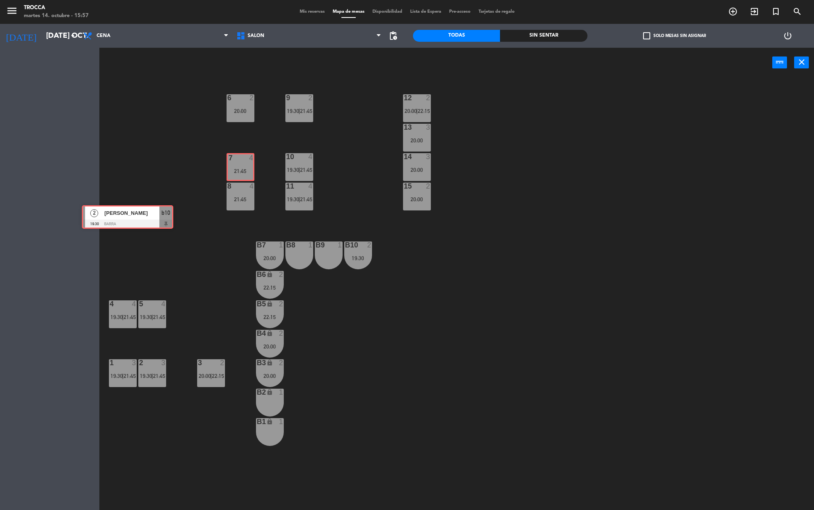
click at [242, 165] on div "Esta vista crop_square 20 restaurant 54 filter_list 2 [PERSON_NAME] 19:30 BARRA…" at bounding box center [407, 280] width 814 height 465
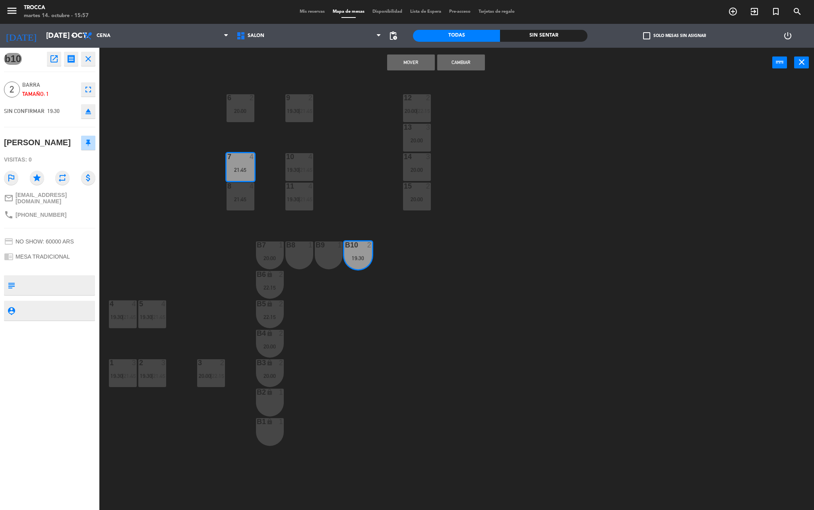
click at [416, 62] on button "Mover" at bounding box center [411, 62] width 48 height 16
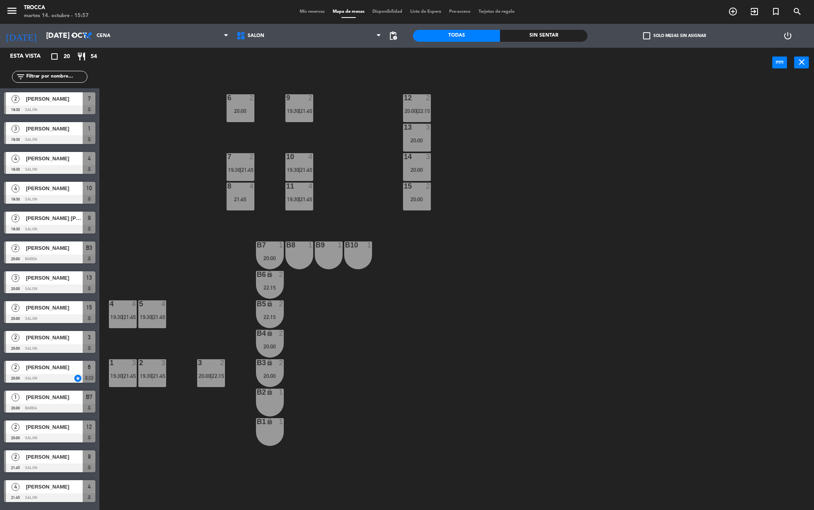
click at [530, 304] on div "9 2 19:30 | 21:45 12 2 20:00 | 22:15 6 2 20:00 13 3 20:00 7 2 19:30 | 21:45 10 …" at bounding box center [460, 296] width 707 height 432
click at [309, 10] on span "Mis reservas" at bounding box center [312, 12] width 33 height 4
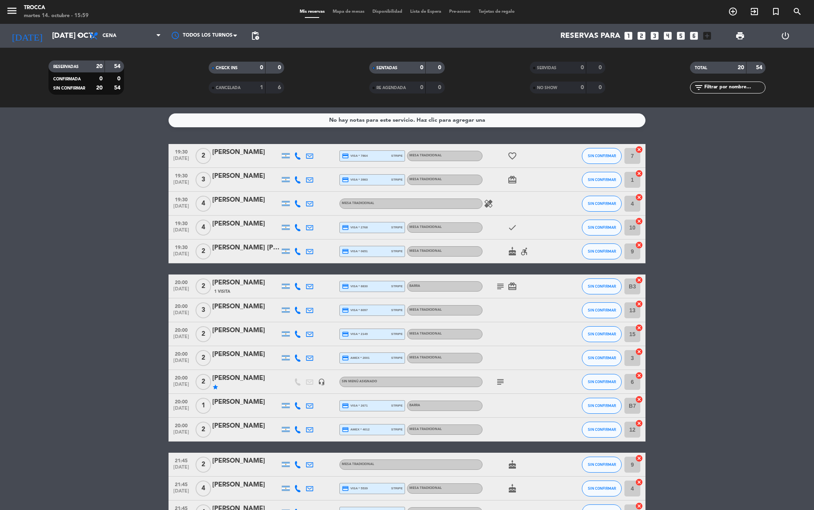
click at [643, 33] on icon "looks_two" at bounding box center [642, 36] width 10 height 10
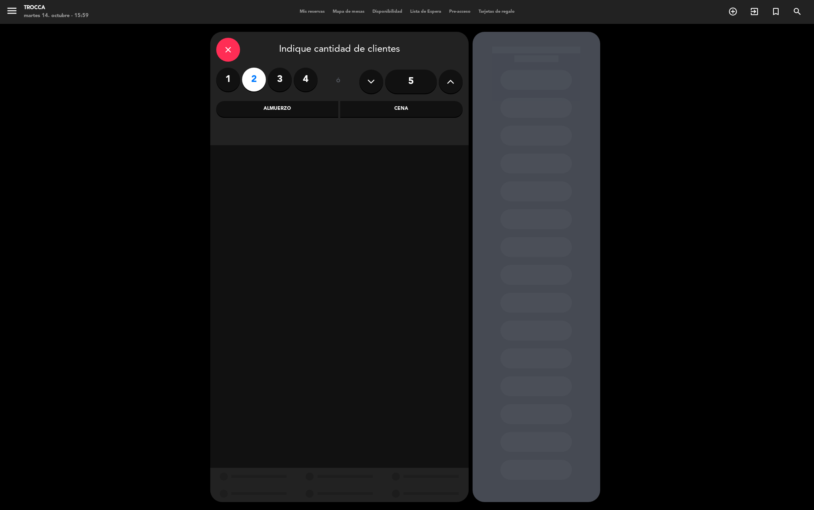
click at [372, 110] on div "Cena" at bounding box center [401, 109] width 122 height 16
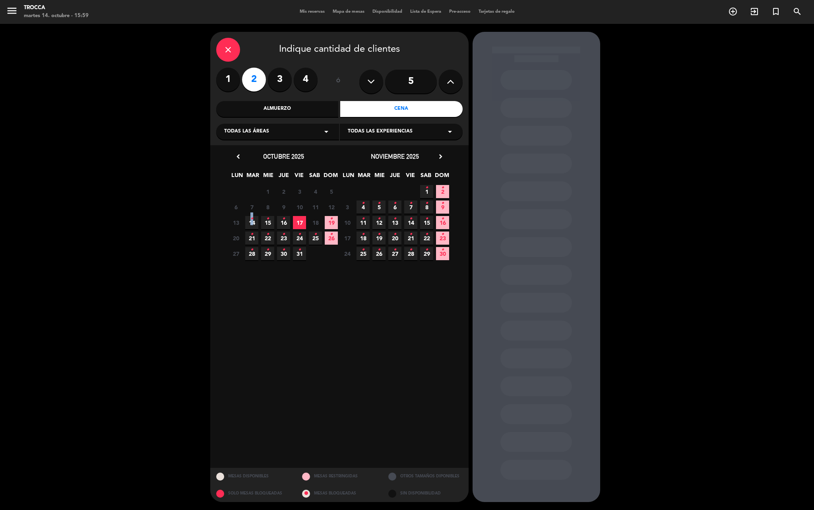
click at [253, 213] on icon "•" at bounding box center [252, 218] width 3 height 13
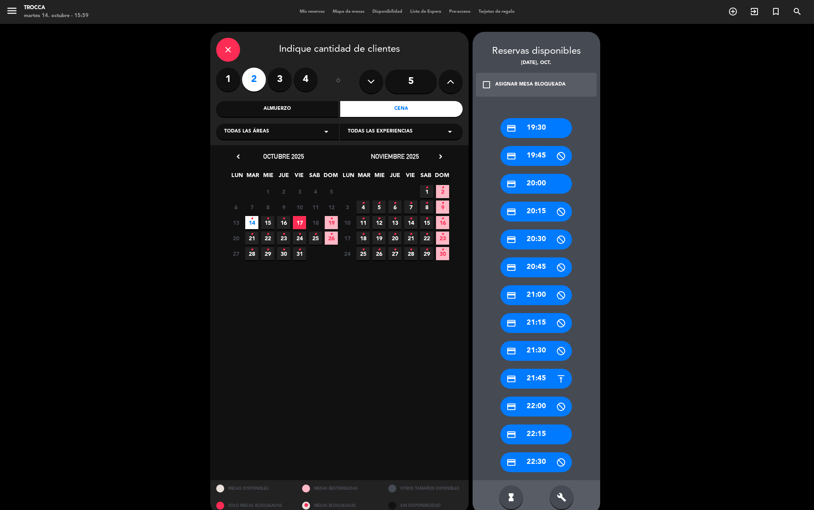
click at [543, 183] on div "credit_card 20:00" at bounding box center [537, 184] width 72 height 20
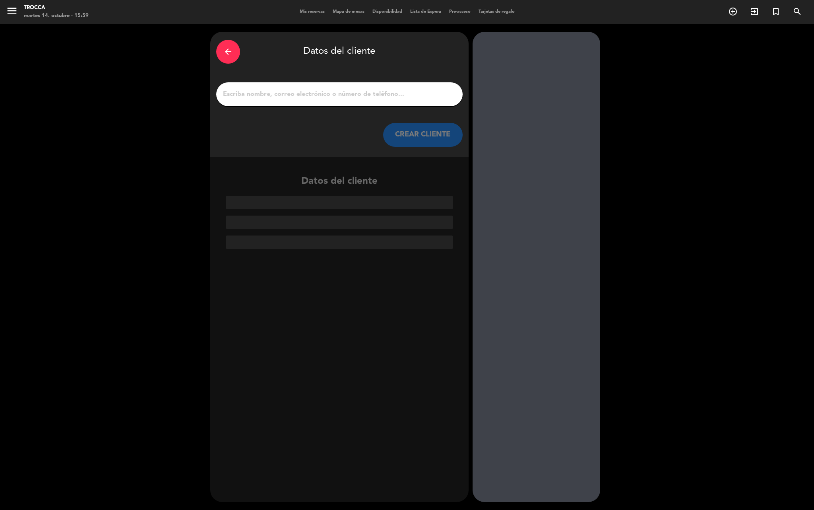
click at [340, 87] on div at bounding box center [339, 94] width 247 height 24
click at [340, 89] on input "1" at bounding box center [339, 94] width 235 height 11
paste input "Angeles landaburu"
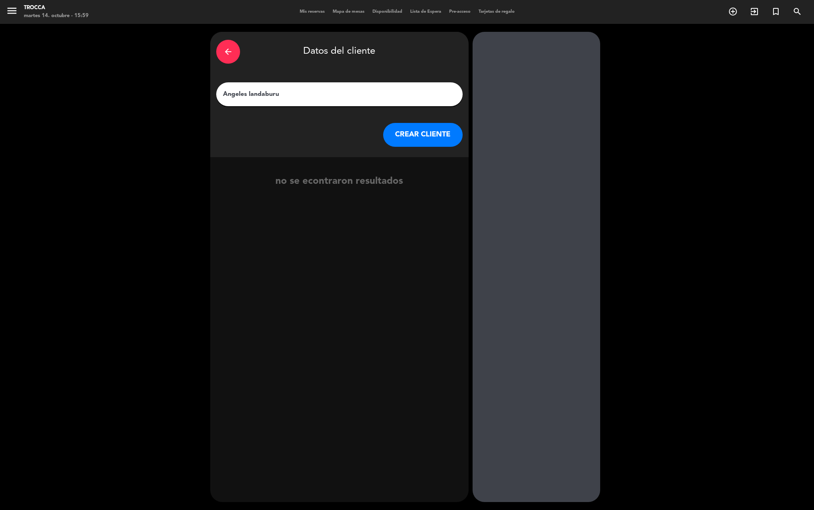
type input "Angeles landaburu"
click at [425, 138] on button "CREAR CLIENTE" at bounding box center [423, 135] width 80 height 24
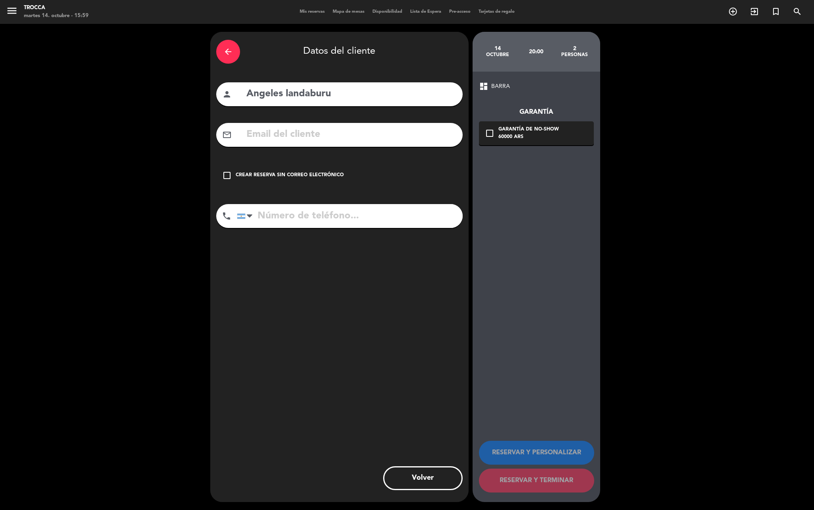
click at [272, 171] on div "Crear reserva sin correo electrónico" at bounding box center [290, 175] width 108 height 8
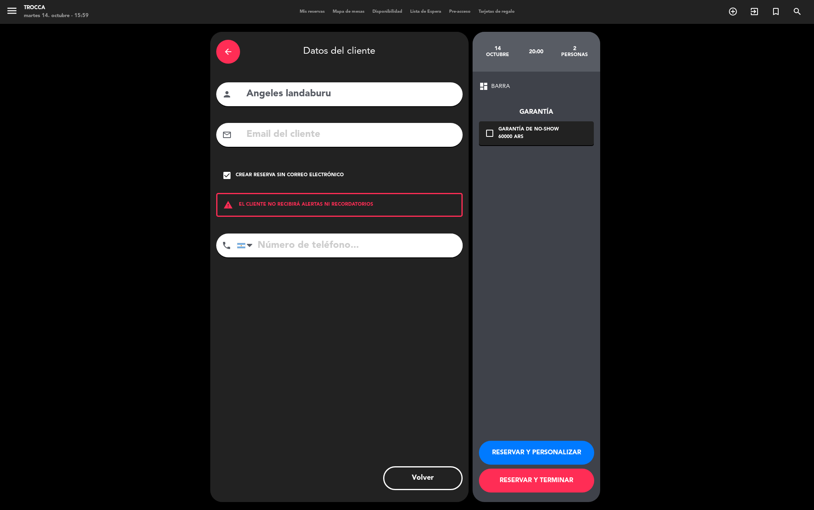
click at [532, 444] on button "RESERVAR Y PERSONALIZAR" at bounding box center [536, 453] width 115 height 24
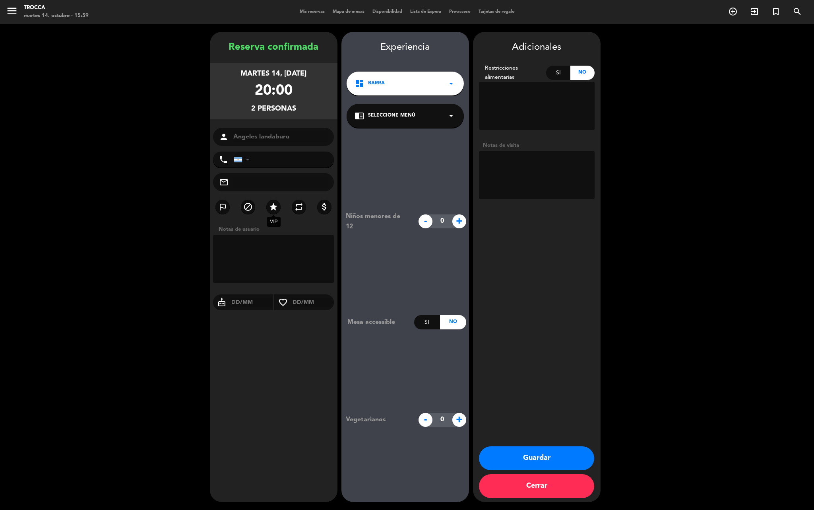
drag, startPoint x: 277, startPoint y: 204, endPoint x: 343, endPoint y: 200, distance: 66.1
click at [277, 204] on icon "star" at bounding box center [274, 207] width 10 height 10
click at [553, 184] on textarea at bounding box center [537, 175] width 116 height 48
type textarea "Envía Fer, Carga Micaela."
click at [543, 457] on button "Guardar" at bounding box center [536, 458] width 115 height 24
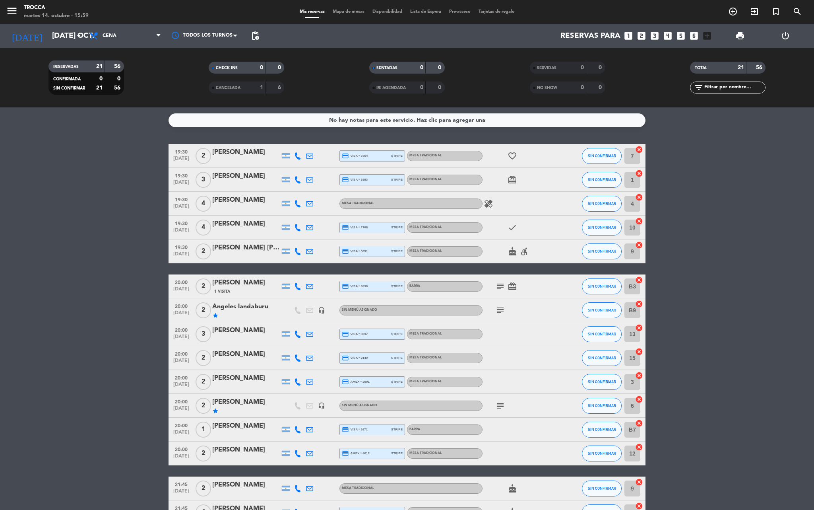
click at [641, 305] on icon "cancel" at bounding box center [640, 304] width 8 height 8
click at [336, 13] on span "Mapa de mesas" at bounding box center [349, 12] width 40 height 4
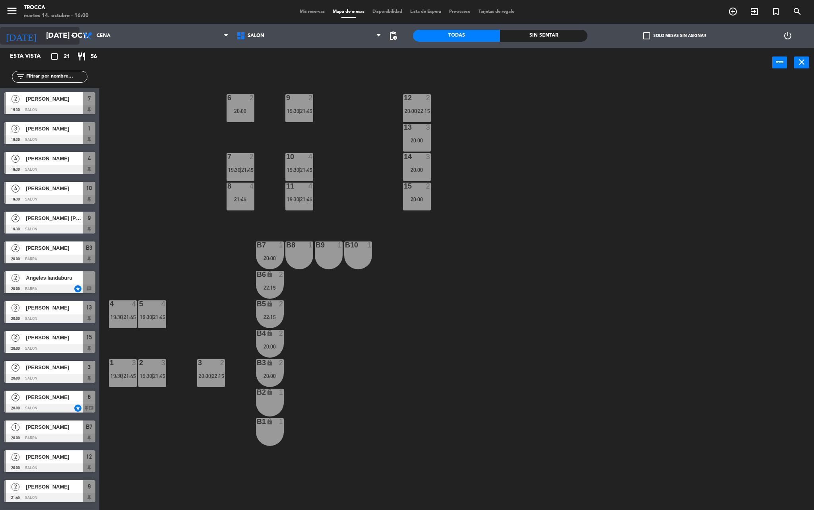
click at [61, 37] on input "[DATE] oct." at bounding box center [90, 35] width 96 height 17
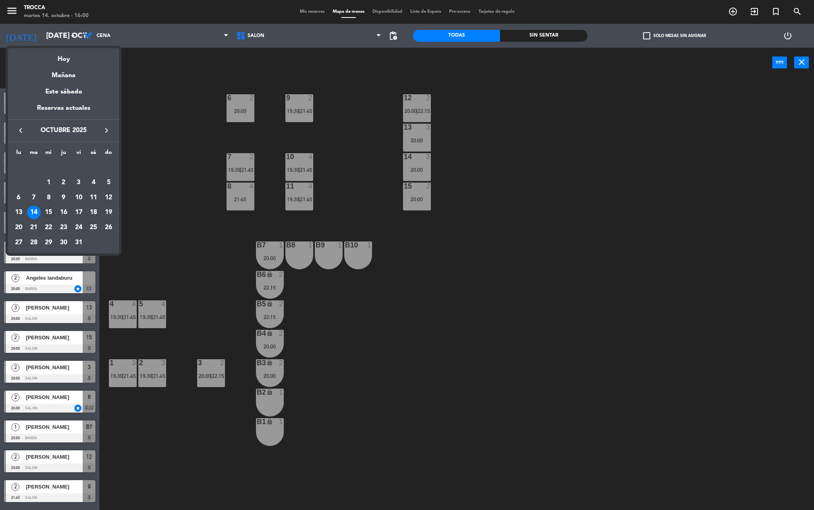
click at [52, 215] on div "15" at bounding box center [49, 213] width 14 height 14
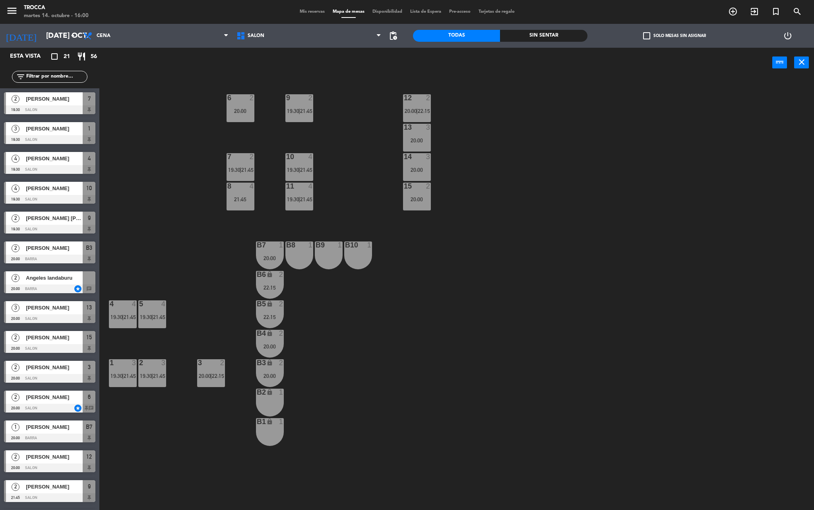
type input "mié. [DATE]"
click at [318, 10] on span "Mis reservas" at bounding box center [312, 12] width 33 height 4
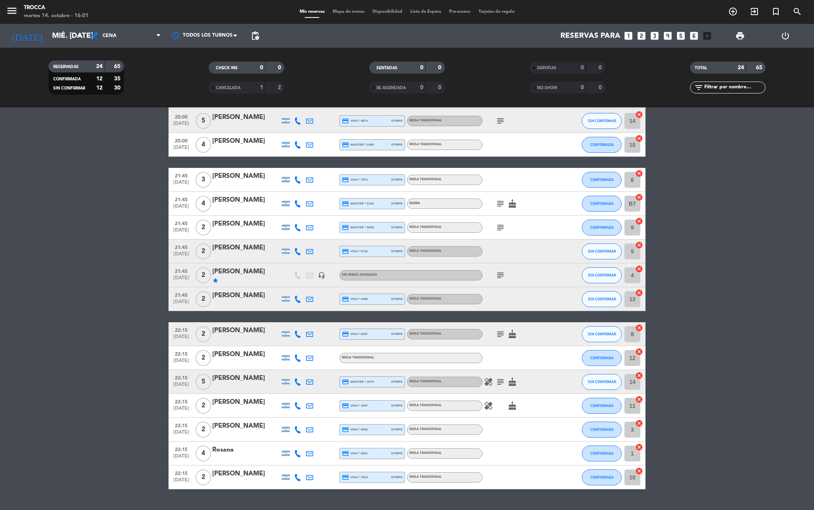
scroll to position [280, 0]
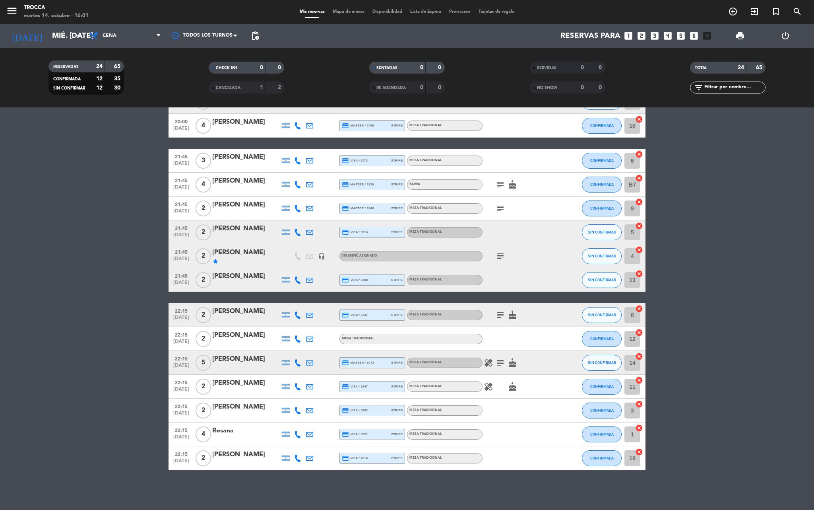
click at [501, 255] on icon "subject" at bounding box center [501, 256] width 10 height 10
click at [501, 208] on icon "subject" at bounding box center [501, 209] width 10 height 10
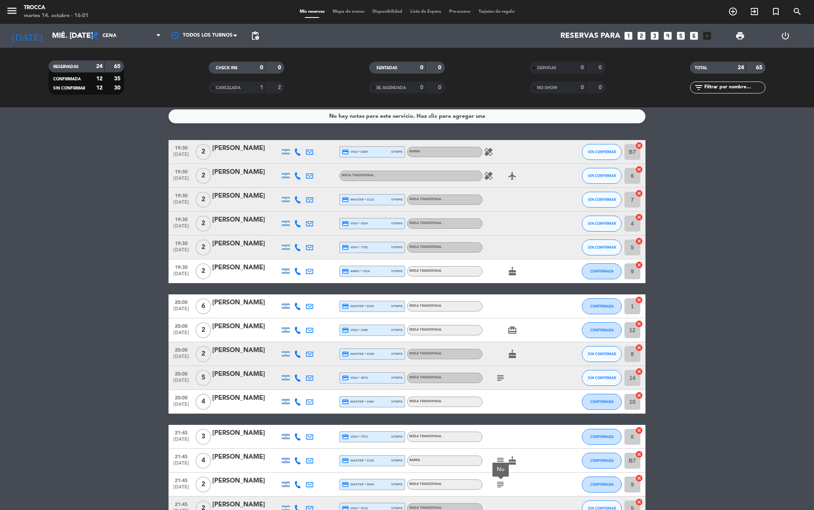
scroll to position [0, 0]
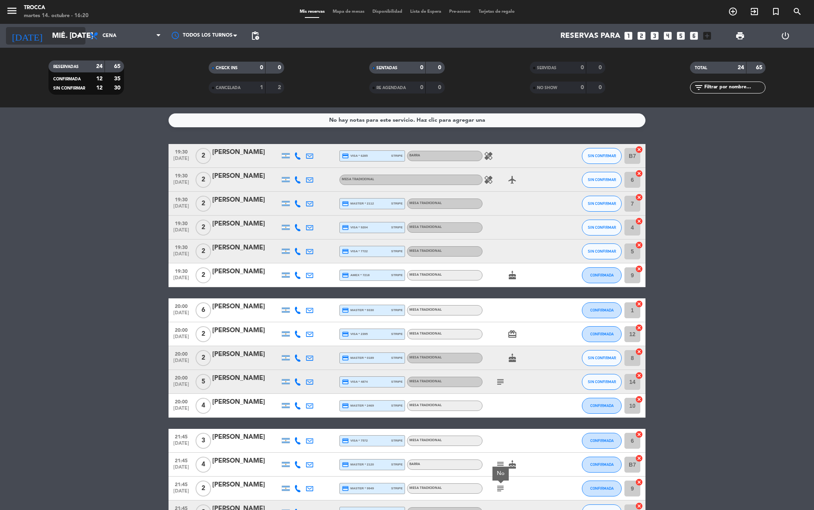
click at [69, 33] on input "mié. [DATE]" at bounding box center [96, 35] width 96 height 17
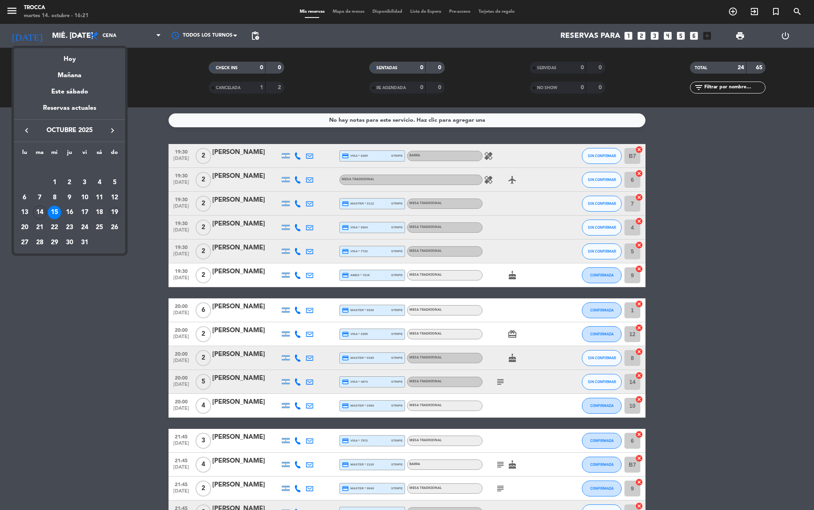
click at [115, 212] on div "19" at bounding box center [115, 213] width 14 height 14
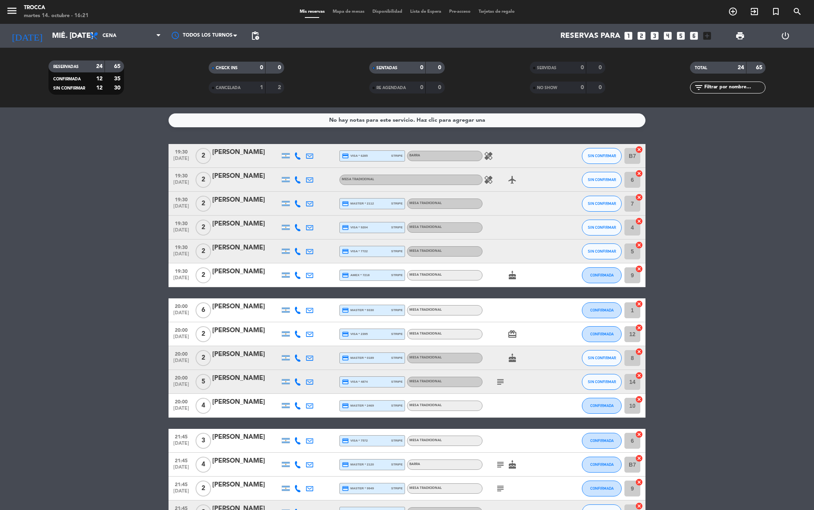
type input "dom. [DATE]"
click at [110, 25] on div "Todos los servicios Almuerzo Cena Cena Todos los servicios Almuerzo Cena" at bounding box center [126, 36] width 80 height 24
click at [116, 29] on span "Cena" at bounding box center [126, 35] width 80 height 17
click at [108, 166] on bookings-row "19:30 [DATE] 2 [PERSON_NAME] credit_card visa * 6285 stripe BARRA healing SIN C…" at bounding box center [407, 447] width 814 height 606
click at [111, 46] on div "Todos los servicios Almuerzo Cena Cena Todos los servicios Almuerzo Cena" at bounding box center [126, 36] width 80 height 24
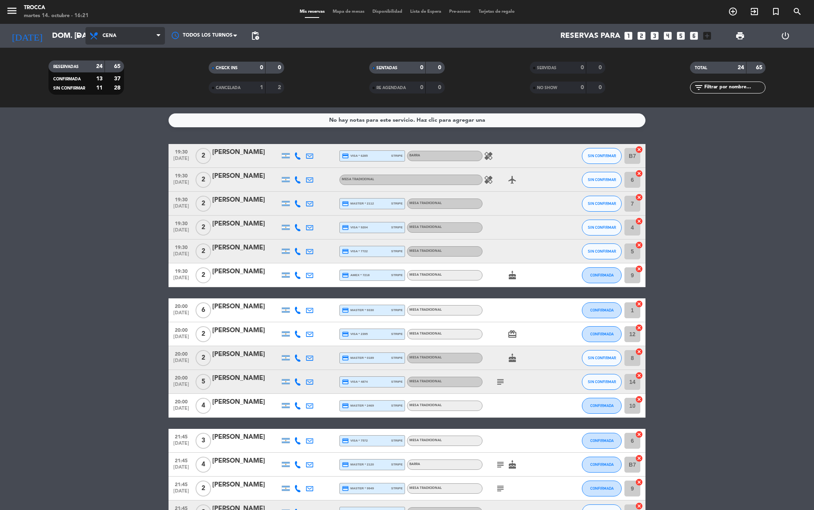
click at [113, 41] on span "Cena" at bounding box center [126, 35] width 80 height 17
click at [134, 88] on div "menu Trocca martes 14. octubre - 16:21 Mis reservas Mapa de mesas Disponibilida…" at bounding box center [407, 53] width 814 height 107
click at [130, 37] on span "Cena" at bounding box center [126, 35] width 80 height 17
click at [142, 66] on div "menu Trocca martes 14. octubre - 16:21 Mis reservas Mapa de mesas Disponibilida…" at bounding box center [407, 53] width 814 height 107
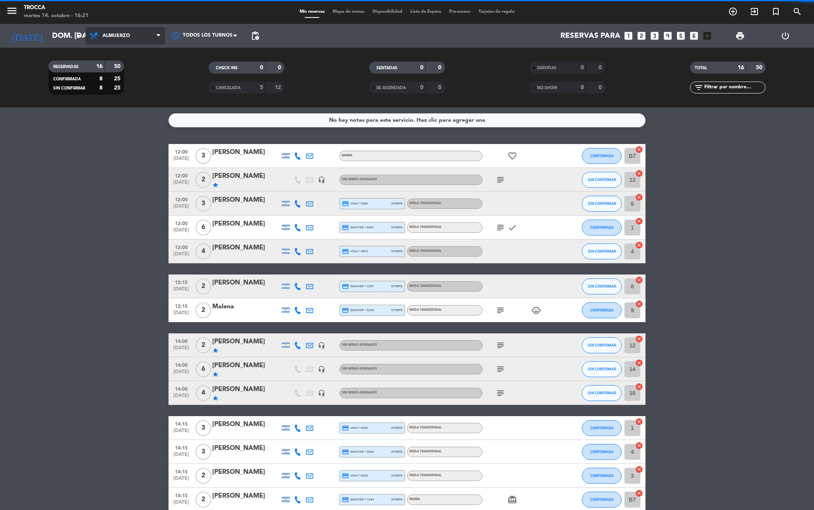
click at [139, 33] on span "Almuerzo" at bounding box center [126, 35] width 80 height 17
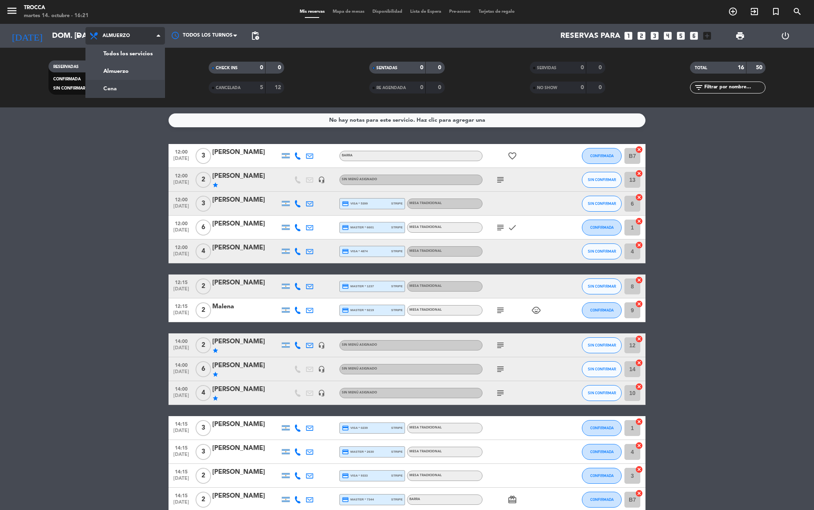
click at [142, 86] on div "menu Trocca martes 14. octubre - 16:21 Mis reservas Mapa de mesas Disponibilida…" at bounding box center [407, 53] width 814 height 107
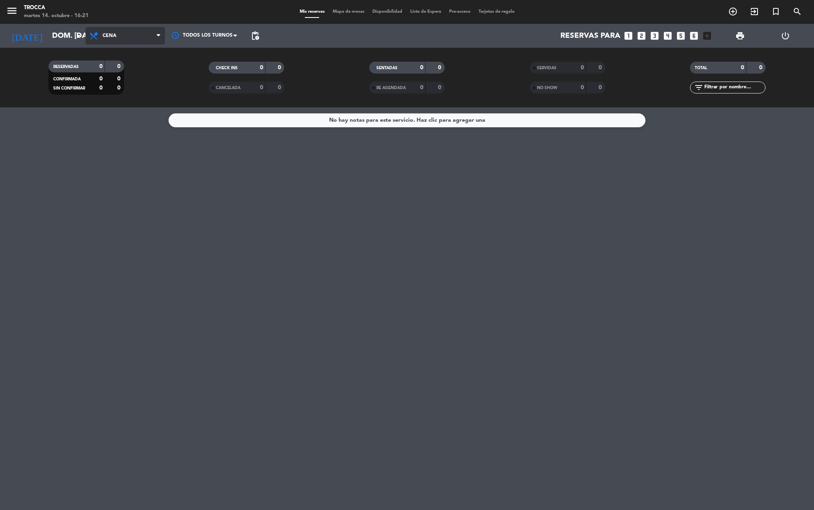
click at [125, 32] on span "Cena" at bounding box center [126, 35] width 80 height 17
click at [121, 70] on div "menu Trocca martes 14. octubre - 16:21 Mis reservas Mapa de mesas Disponibilida…" at bounding box center [407, 53] width 814 height 107
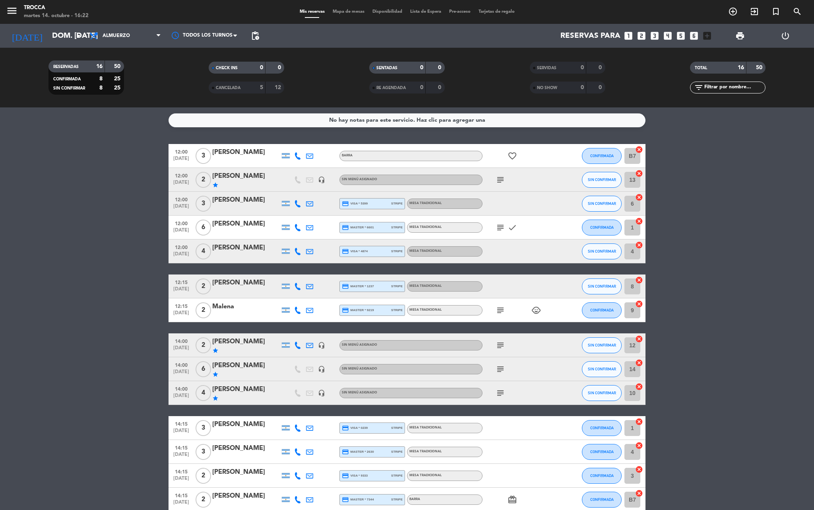
click at [339, 11] on span "Mapa de mesas" at bounding box center [349, 12] width 40 height 4
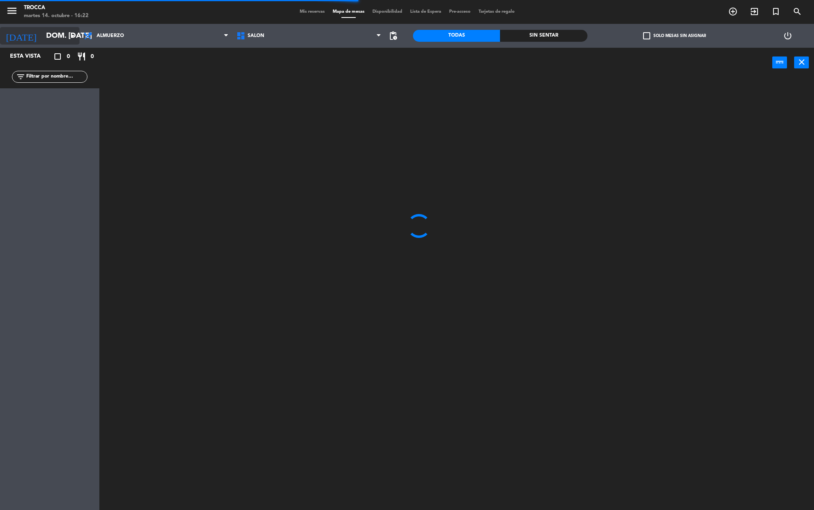
click at [60, 31] on input "dom. [DATE]" at bounding box center [90, 35] width 96 height 17
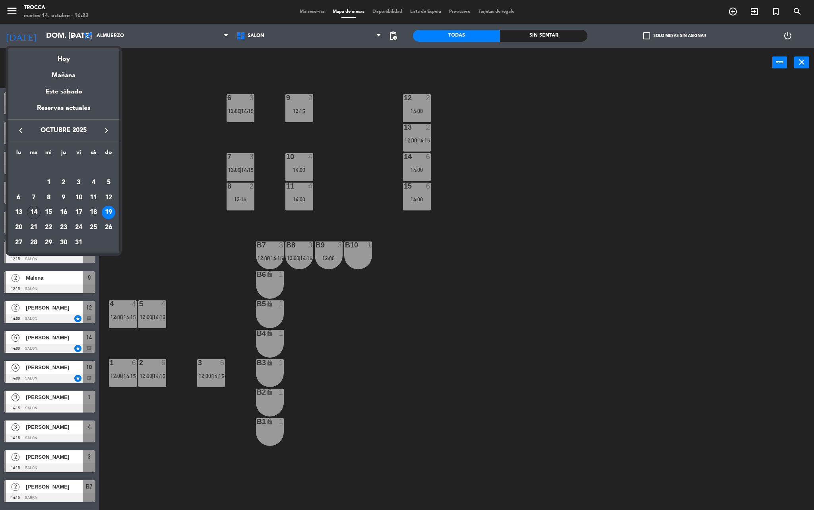
click at [35, 214] on div "14" at bounding box center [34, 213] width 14 height 14
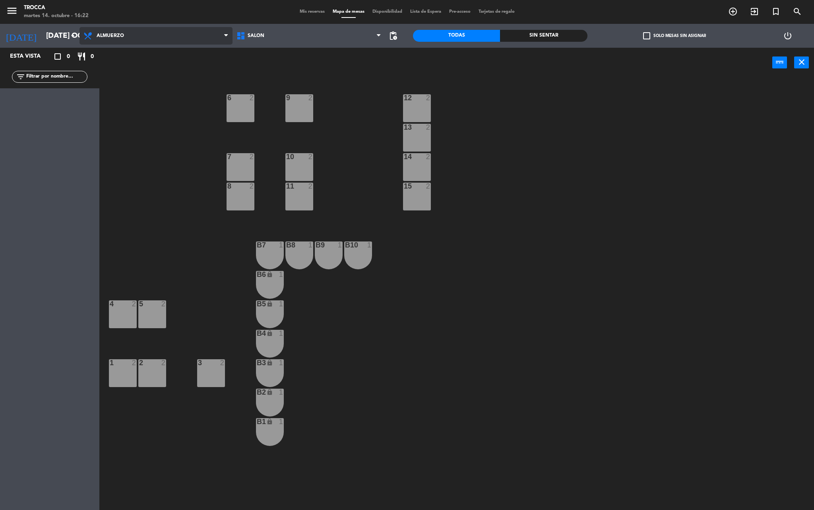
click at [103, 32] on span "Almuerzo" at bounding box center [156, 35] width 153 height 17
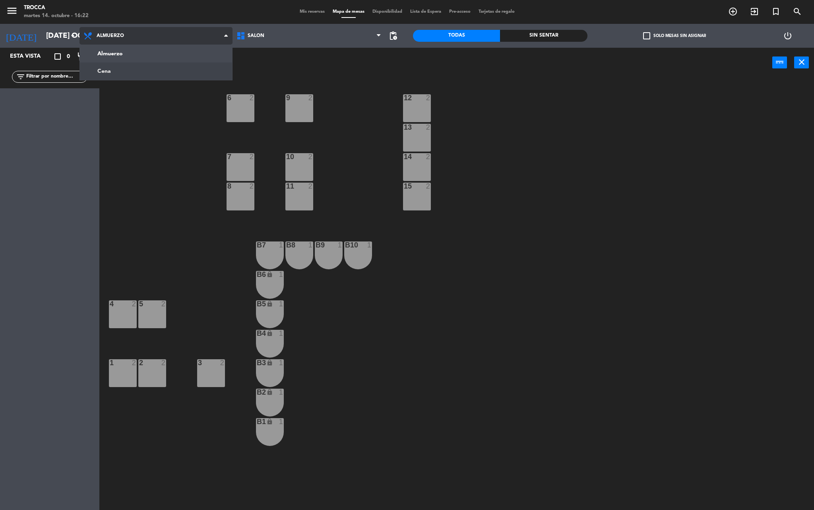
click at [120, 71] on ng-component "menu Trocca martes 14. octubre - 16:22 Mis reservas Mapa de mesas Disponibilida…" at bounding box center [407, 256] width 814 height 512
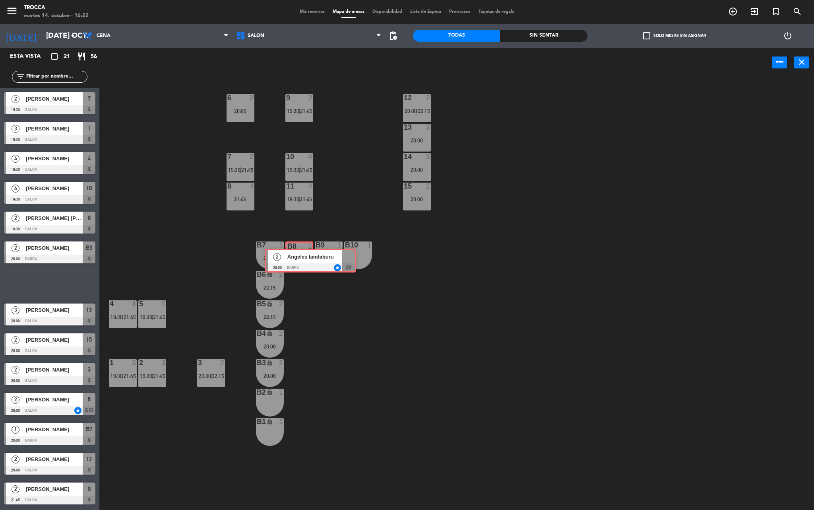
drag, startPoint x: 30, startPoint y: 286, endPoint x: 300, endPoint y: 262, distance: 270.6
click at [300, 262] on div "Esta vista crop_square 21 restaurant 56 filter_list 2 [PERSON_NAME] 19:30 SALON…" at bounding box center [407, 280] width 814 height 465
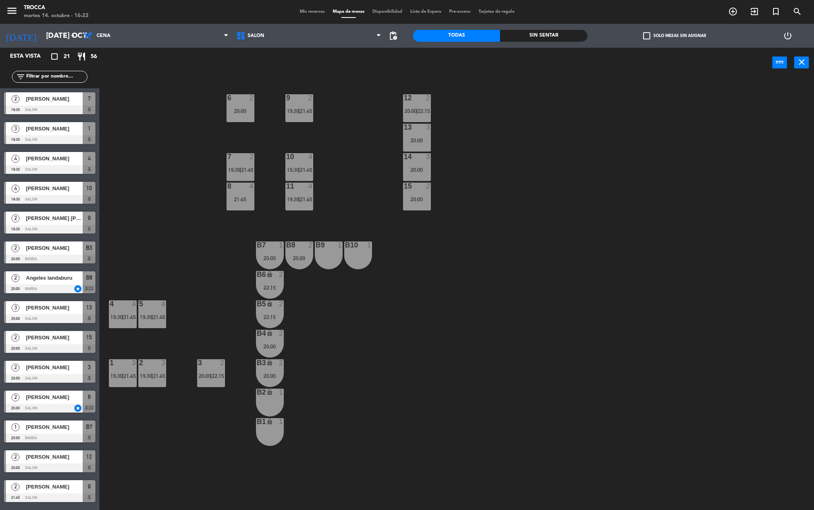
drag, startPoint x: 157, startPoint y: 293, endPoint x: 334, endPoint y: 255, distance: 180.5
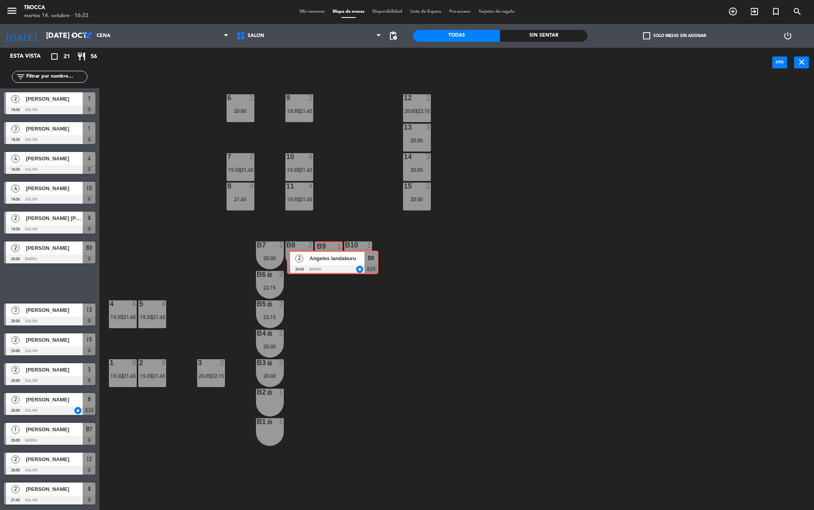
drag, startPoint x: 65, startPoint y: 282, endPoint x: 328, endPoint y: 258, distance: 264.3
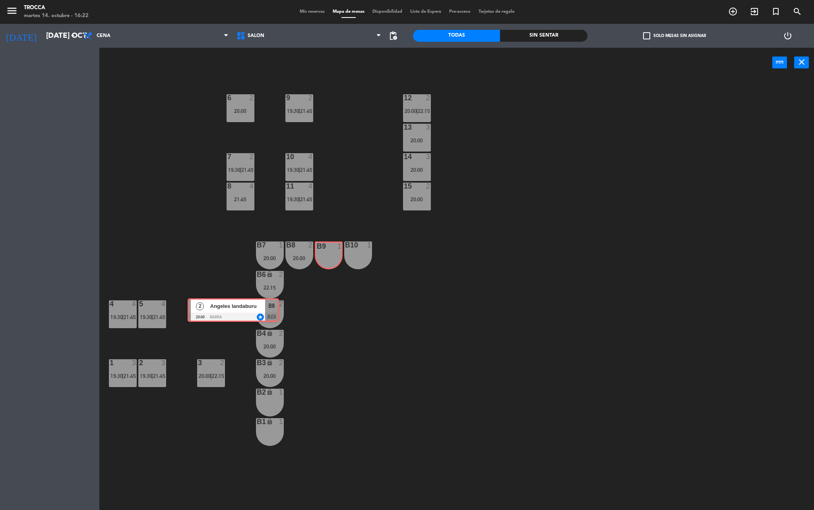
click at [328, 258] on div "Esta vista crop_square 21 restaurant 56 filter_list 2 [PERSON_NAME] 19:30 SALON…" at bounding box center [407, 280] width 814 height 465
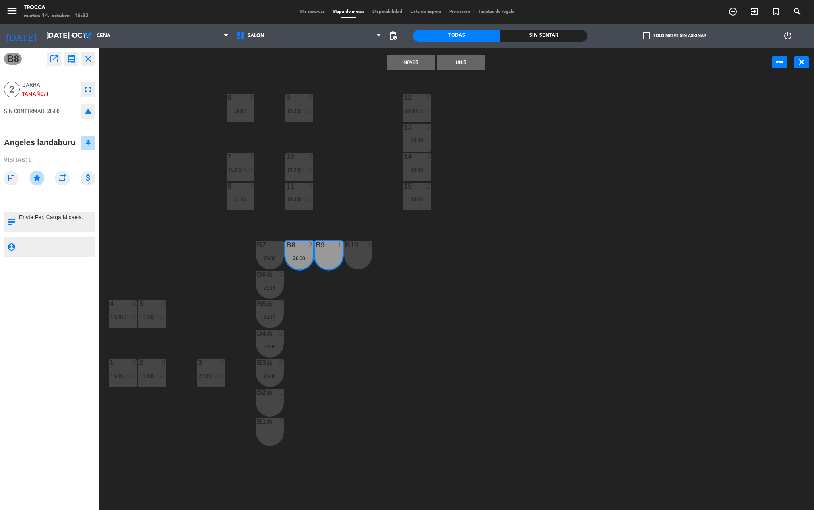
drag, startPoint x: 472, startPoint y: 75, endPoint x: 469, endPoint y: 67, distance: 8.3
click at [472, 72] on div "Mover Unir power_input close" at bounding box center [435, 63] width 673 height 30
click at [469, 65] on button "Unir" at bounding box center [461, 62] width 48 height 16
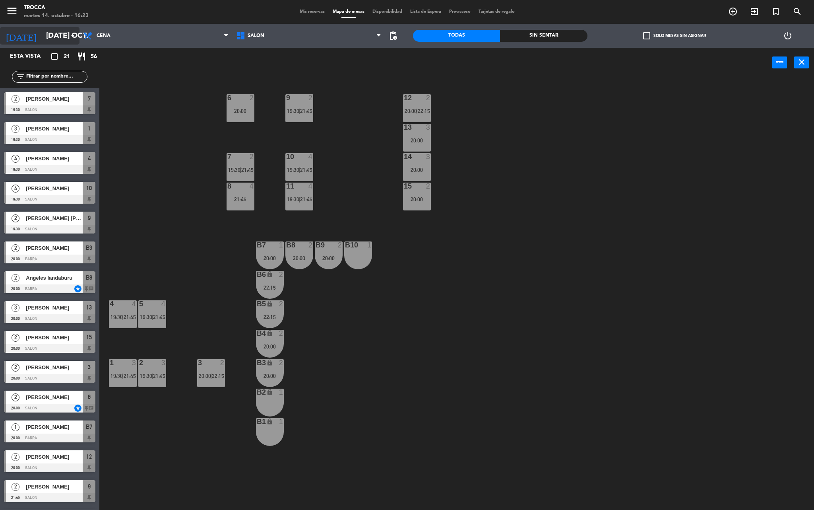
click at [60, 41] on input "[DATE] oct." at bounding box center [90, 35] width 96 height 17
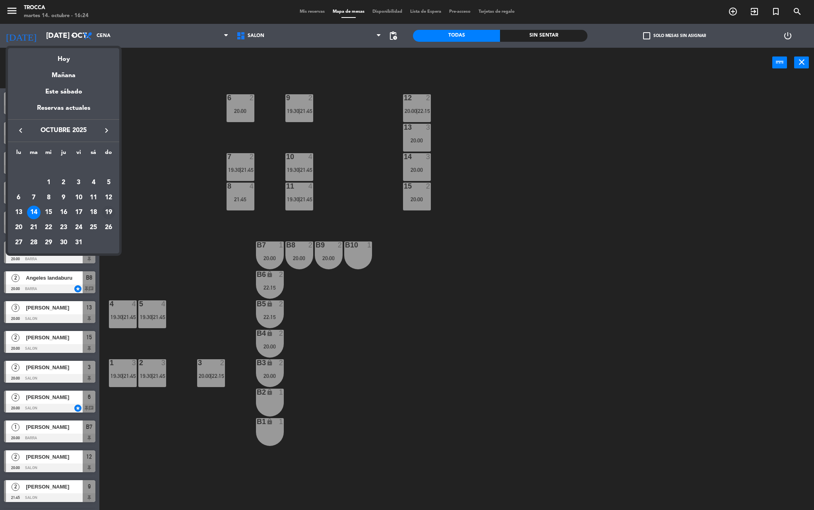
click at [110, 209] on div "19" at bounding box center [109, 213] width 14 height 14
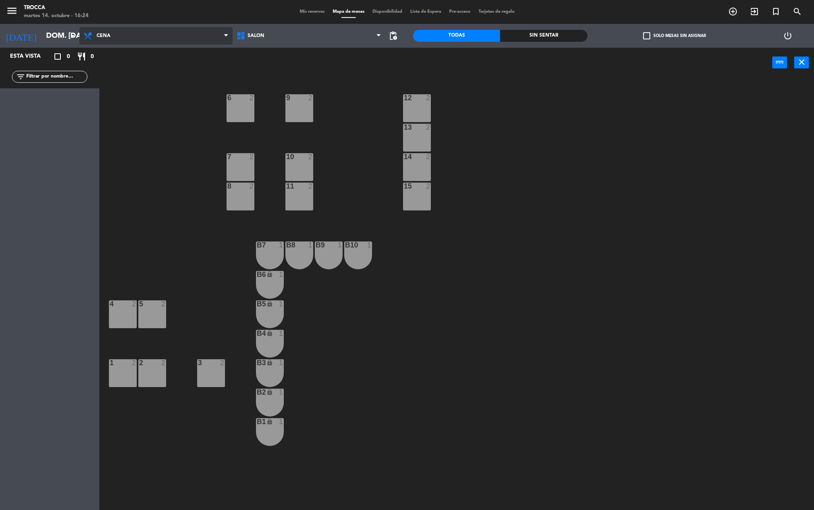
click at [110, 37] on span "Cena" at bounding box center [104, 36] width 14 height 6
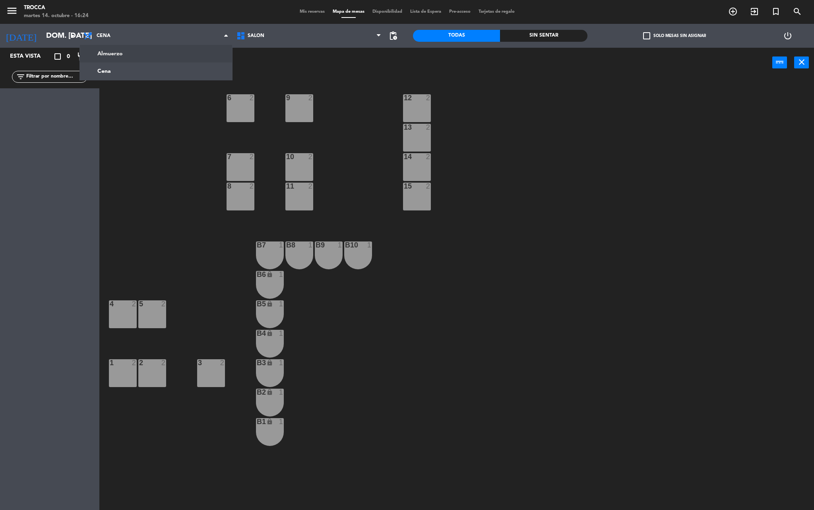
click at [105, 52] on ng-component "menu Trocca martes 14. octubre - 16:24 Mis reservas Mapa de mesas Disponibilida…" at bounding box center [407, 256] width 814 height 512
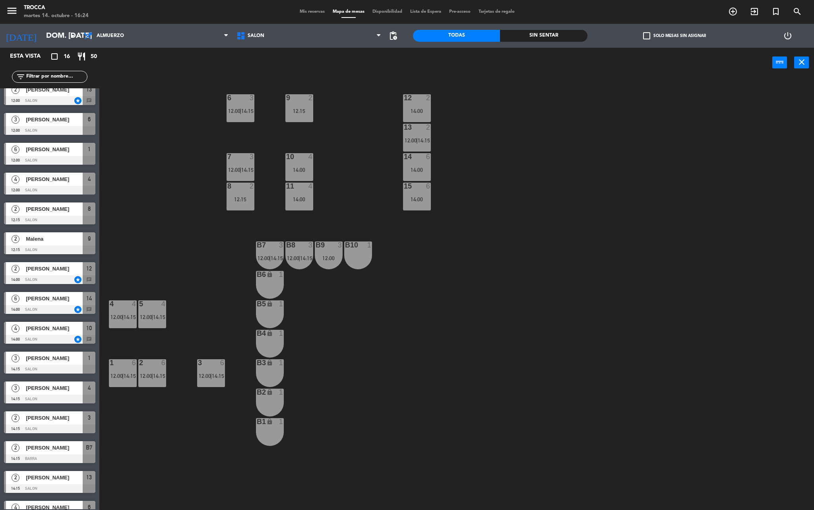
scroll to position [56, 0]
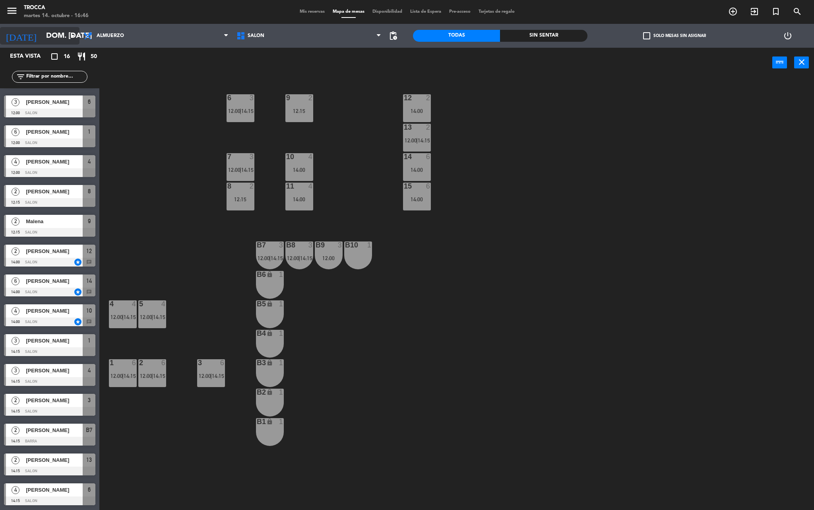
click at [62, 33] on input "dom. [DATE]" at bounding box center [90, 35] width 96 height 17
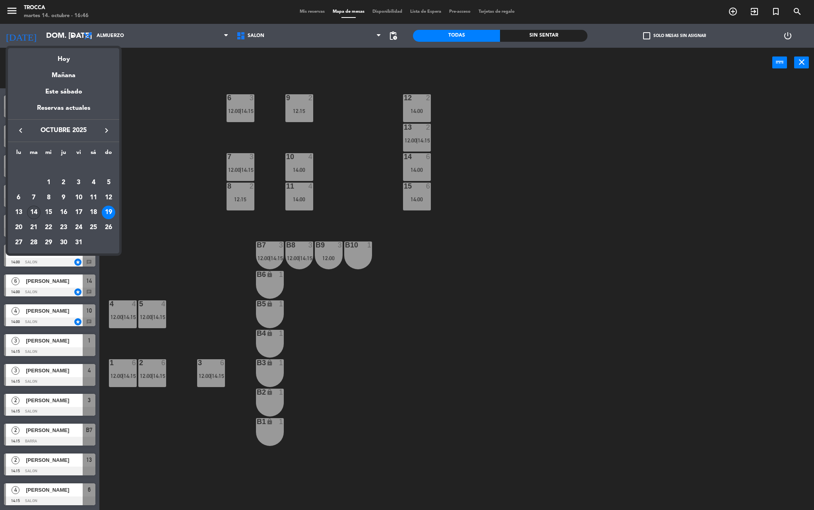
click at [29, 212] on div "14" at bounding box center [34, 213] width 14 height 14
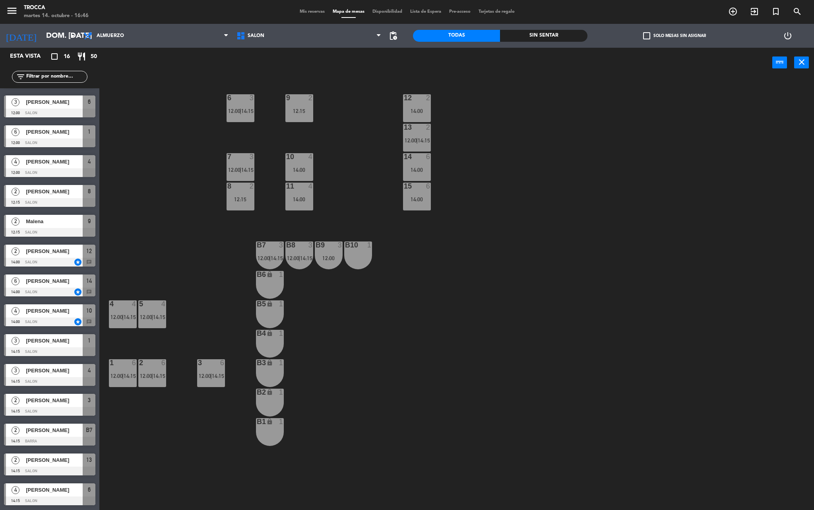
type input "[DATE] oct."
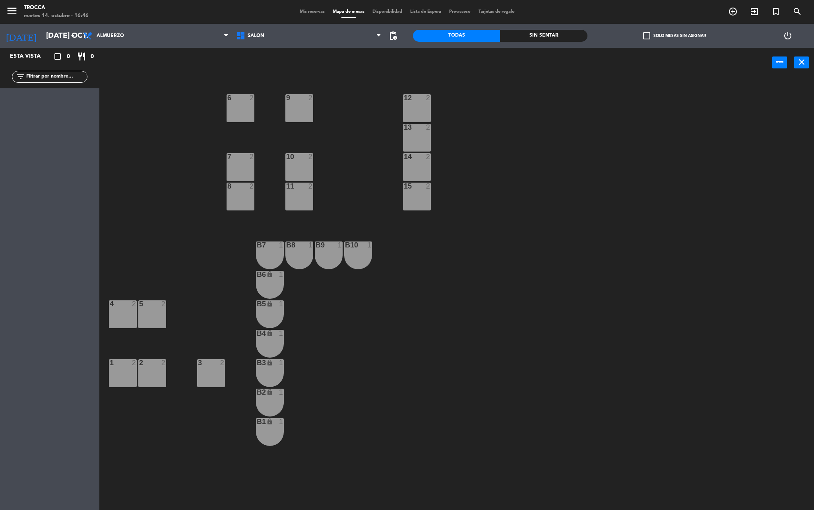
scroll to position [0, 0]
click at [136, 30] on span "Almuerzo" at bounding box center [156, 35] width 153 height 17
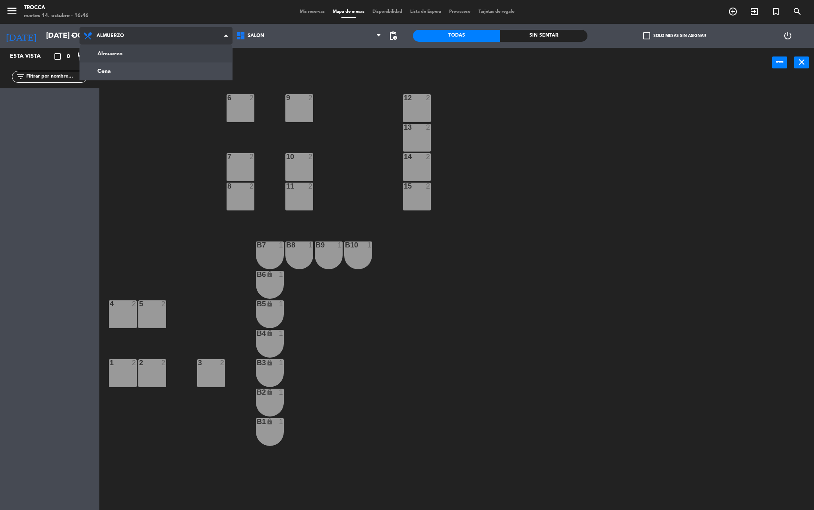
click at [115, 78] on ng-component "menu Trocca martes 14. octubre - 16:46 Mis reservas Mapa de mesas Disponibilida…" at bounding box center [407, 256] width 814 height 512
